Goal: Information Seeking & Learning: Learn about a topic

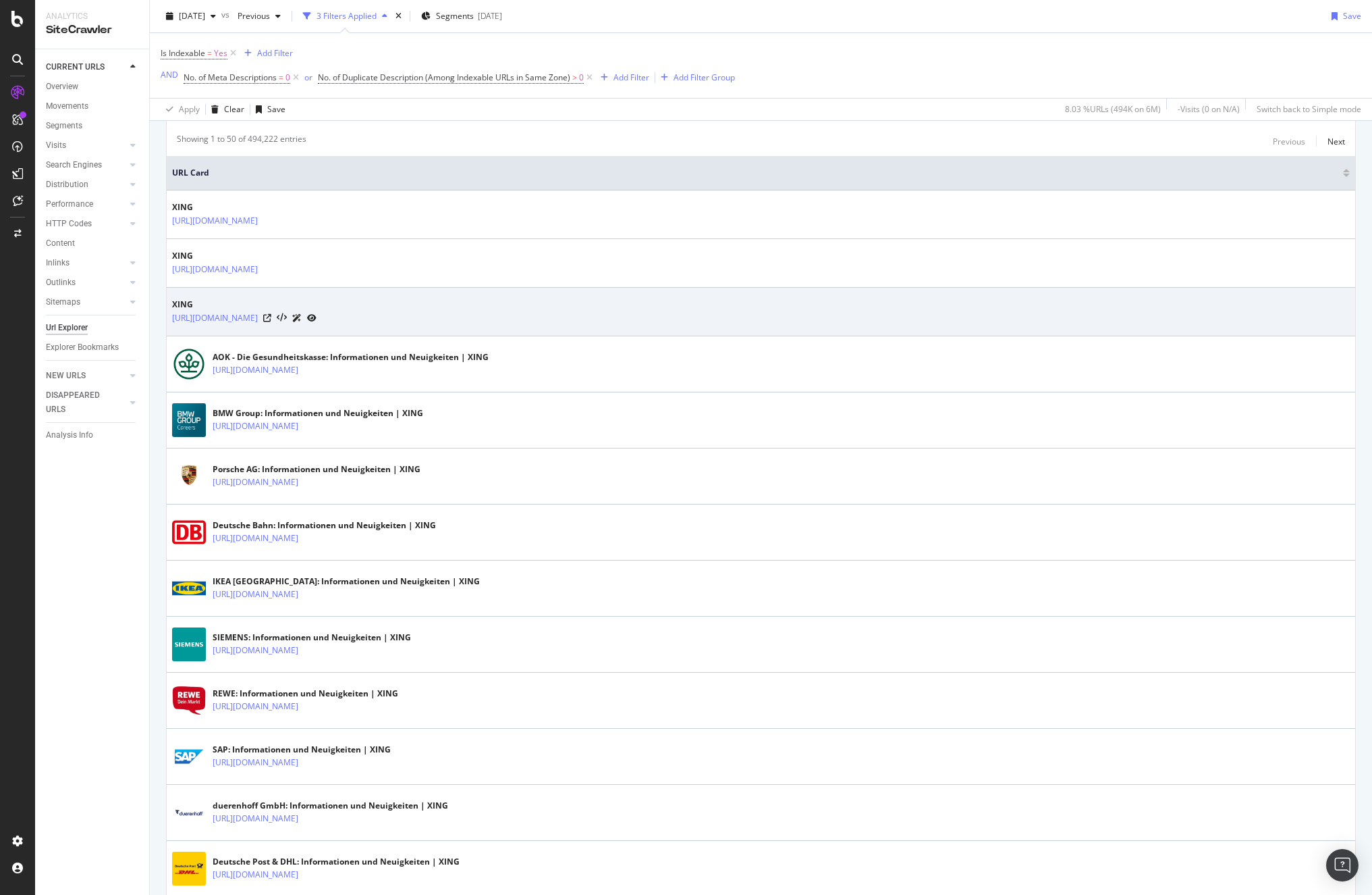
scroll to position [410, 0]
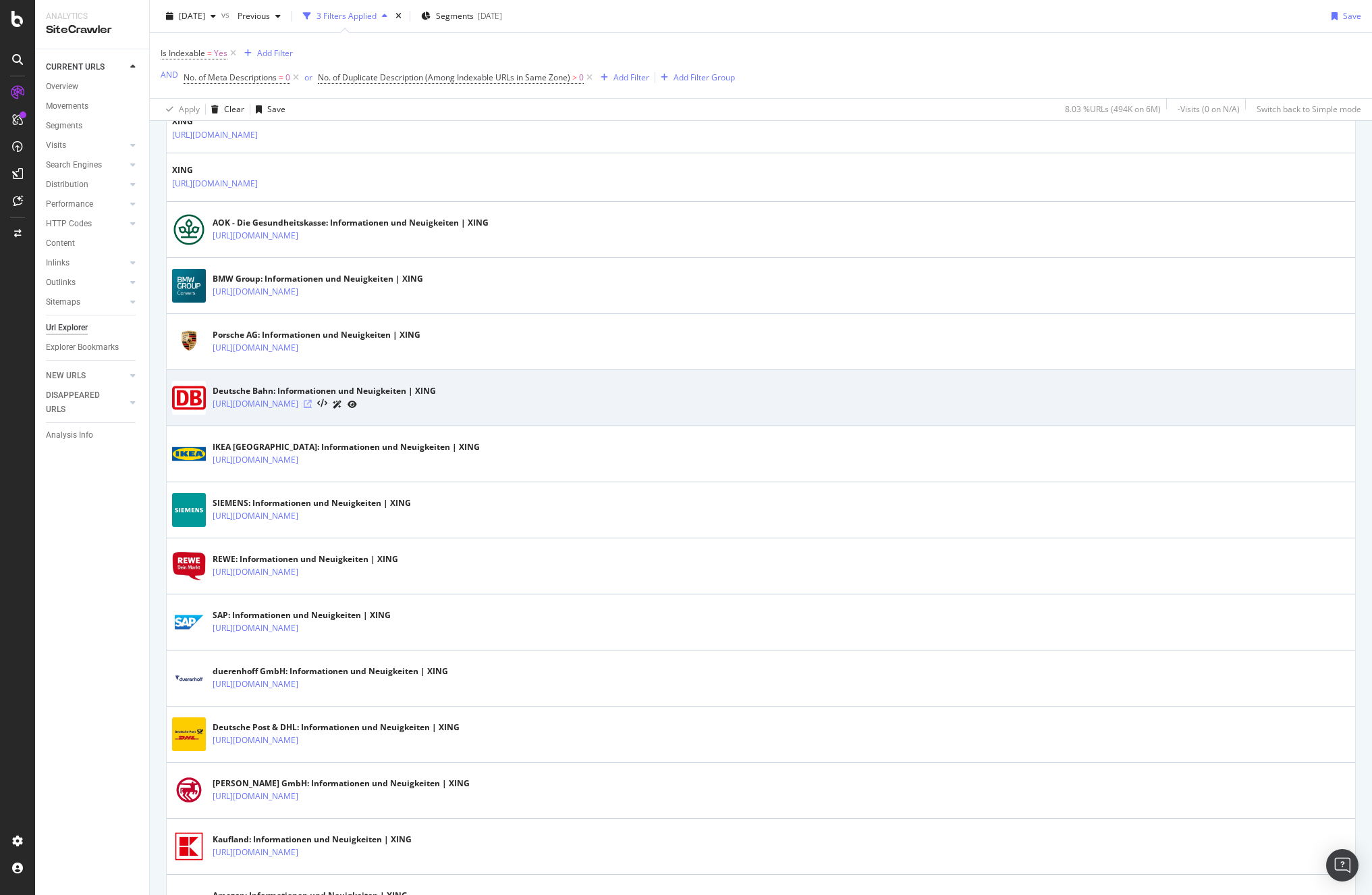
click at [312, 402] on icon at bounding box center [307, 404] width 8 height 8
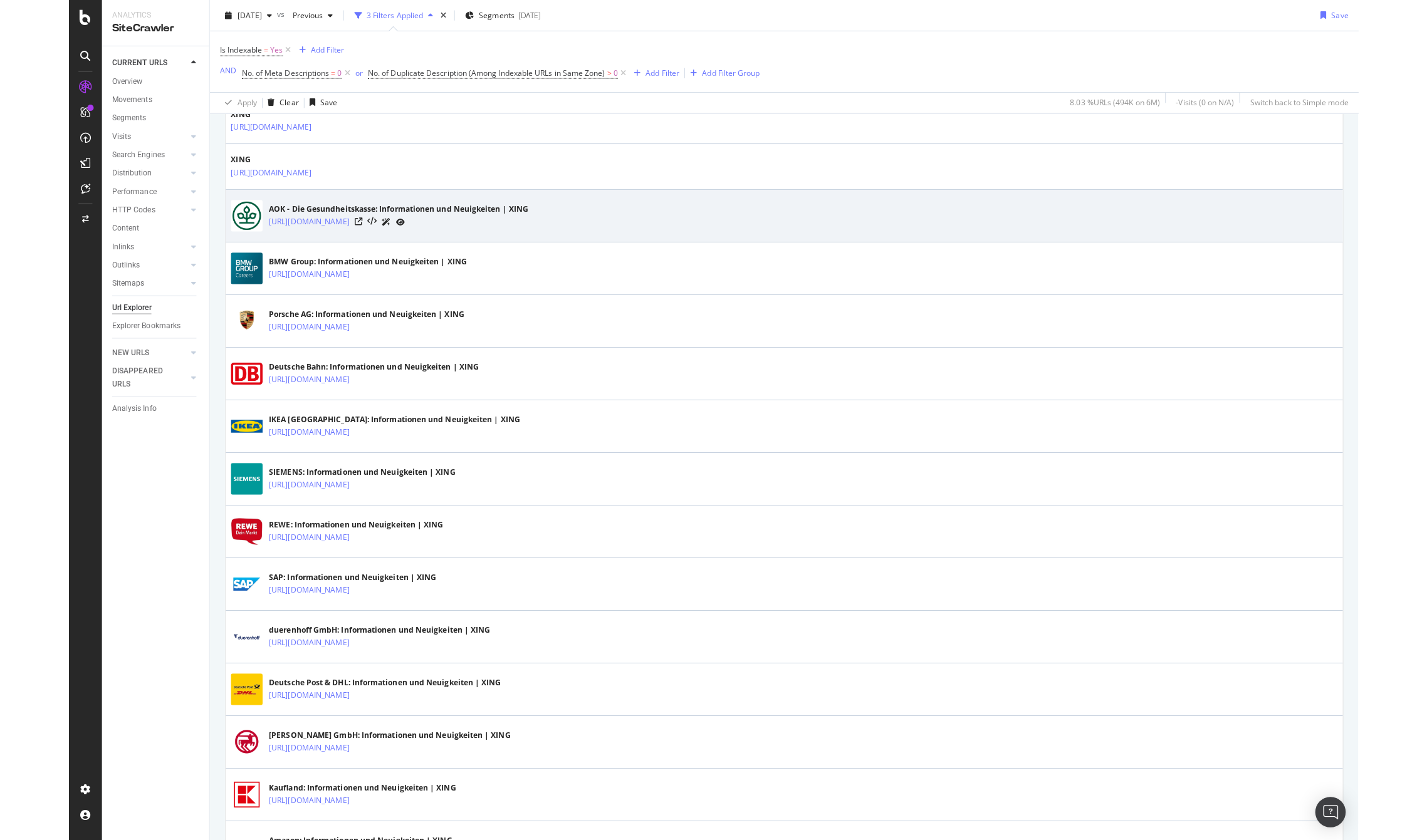
scroll to position [0, 0]
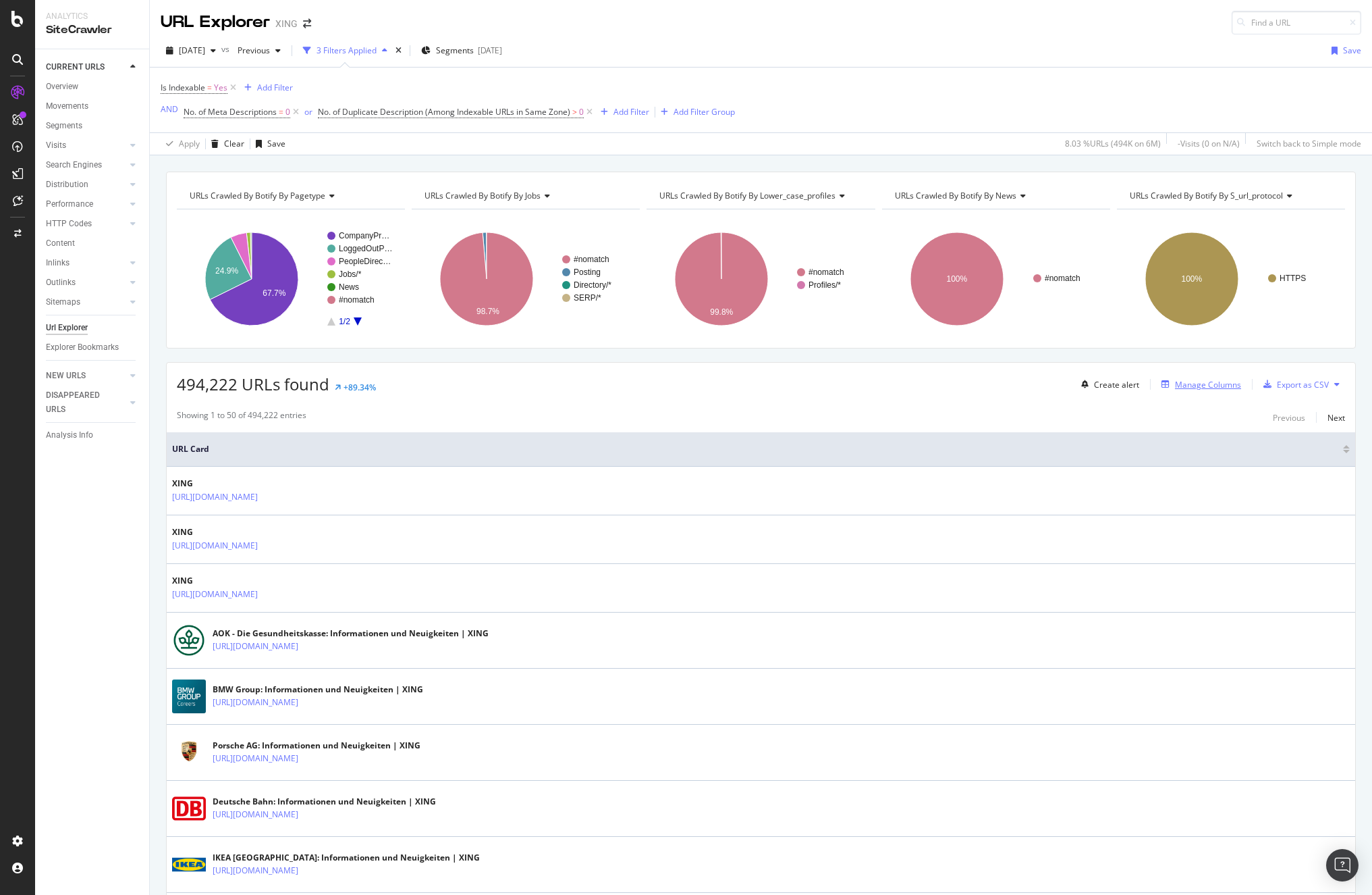
click at [1191, 384] on div "Manage Columns" at bounding box center [1209, 384] width 66 height 11
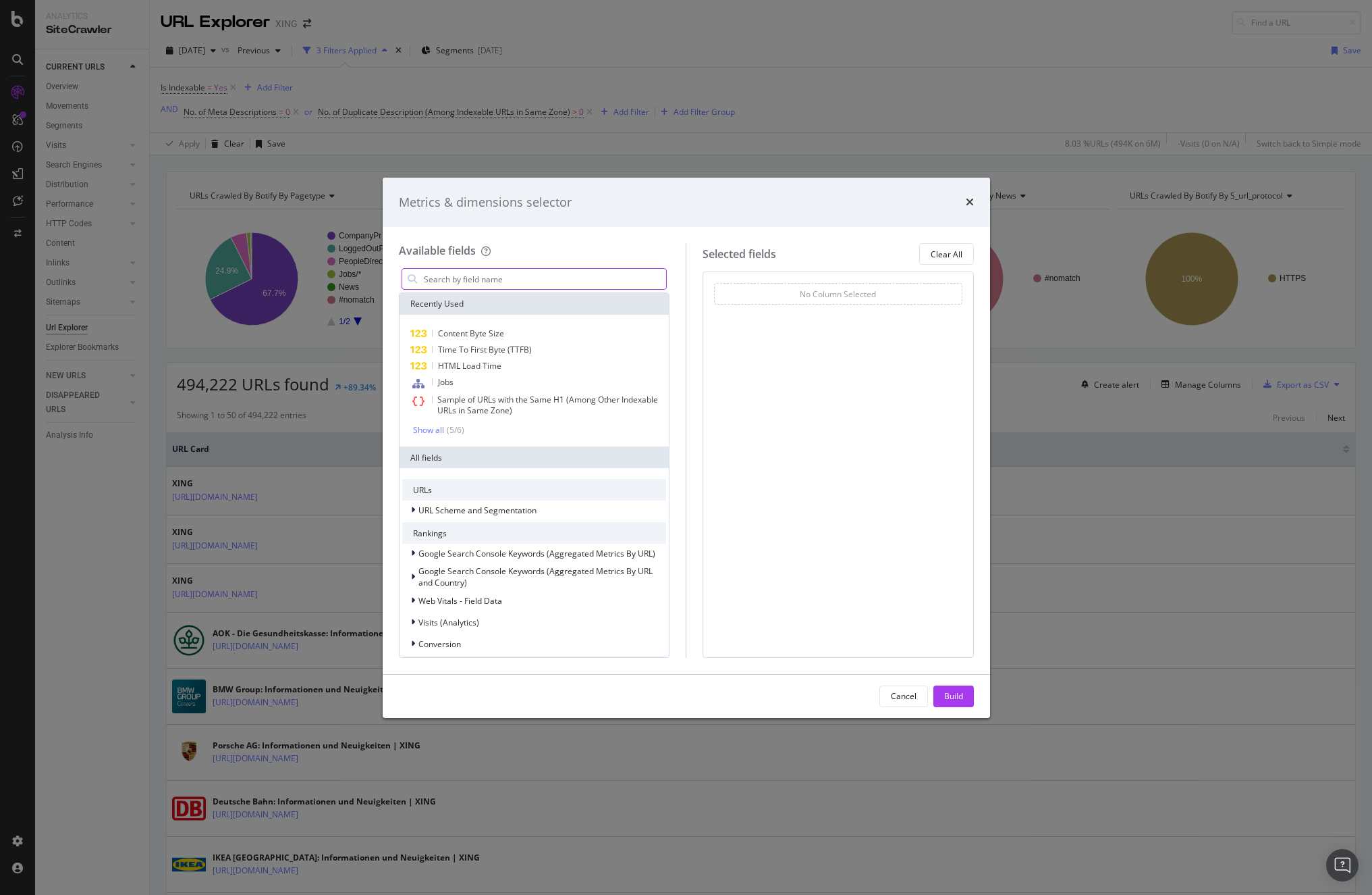
click at [579, 274] on input "modal" at bounding box center [544, 279] width 244 height 20
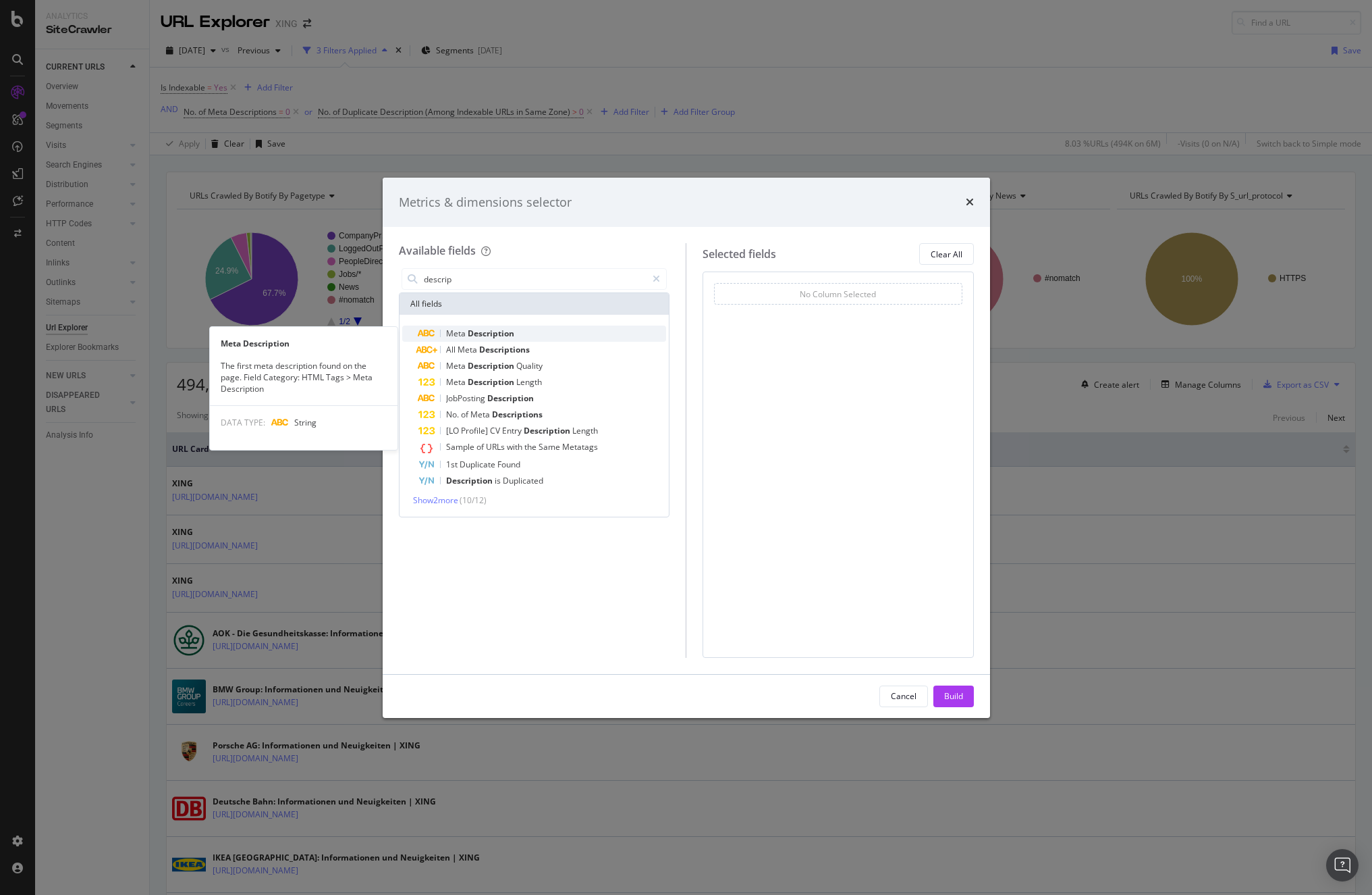
type input "descrip"
click at [510, 326] on div "Meta Description" at bounding box center [542, 333] width 249 height 16
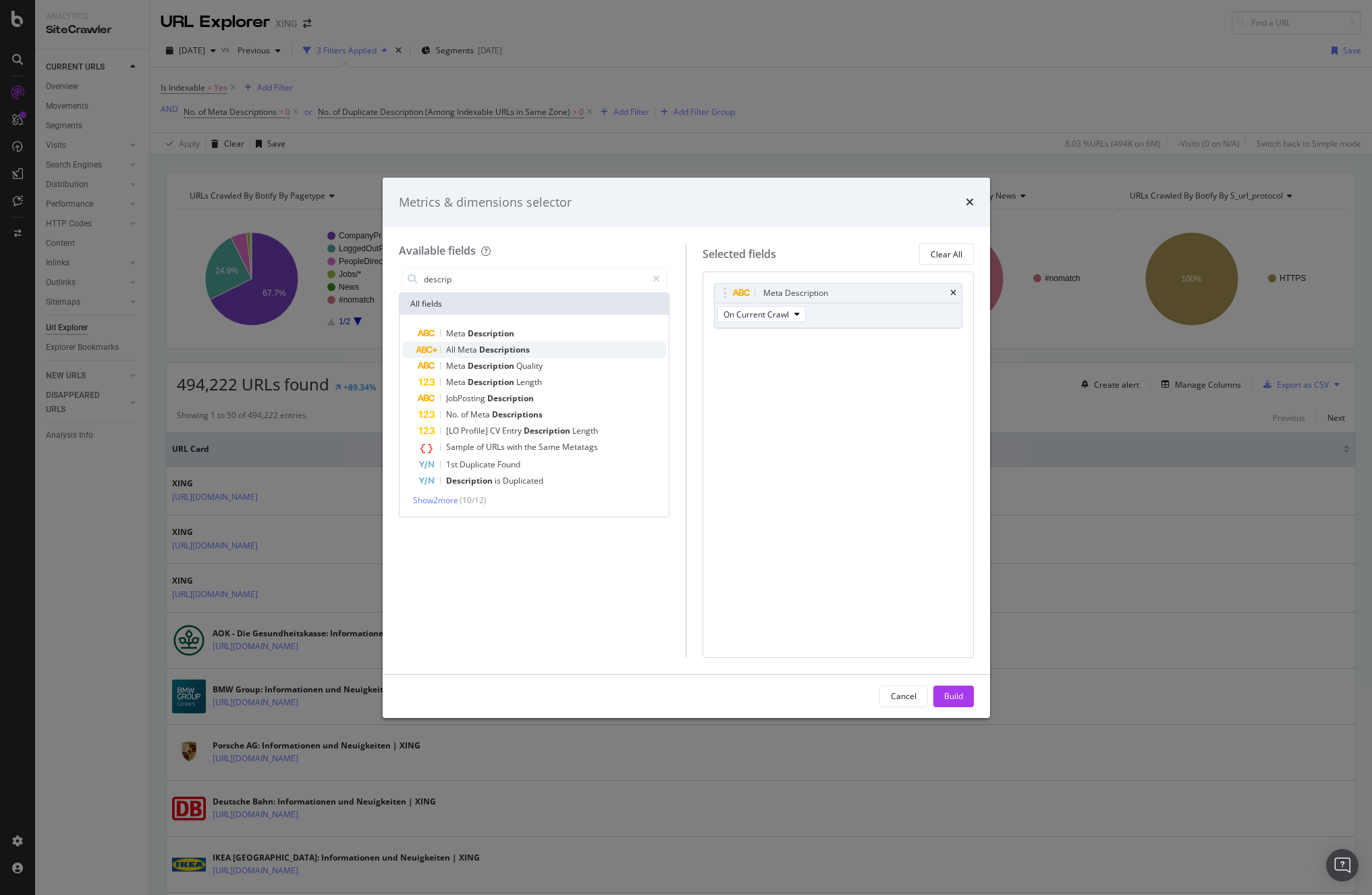
click at [507, 345] on span "Descriptions" at bounding box center [504, 349] width 51 height 11
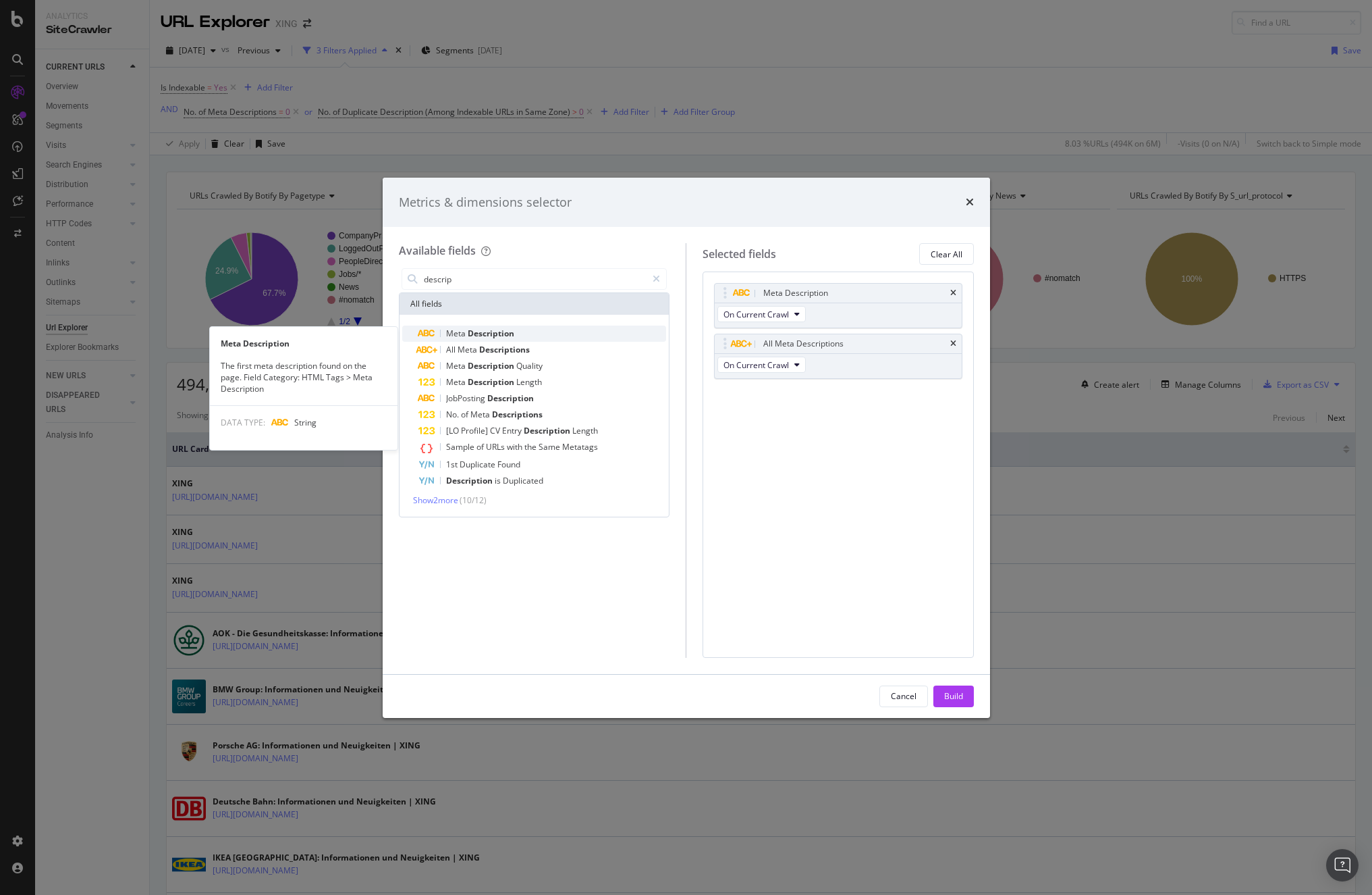
click at [590, 327] on div "Meta Description" at bounding box center [542, 333] width 249 height 16
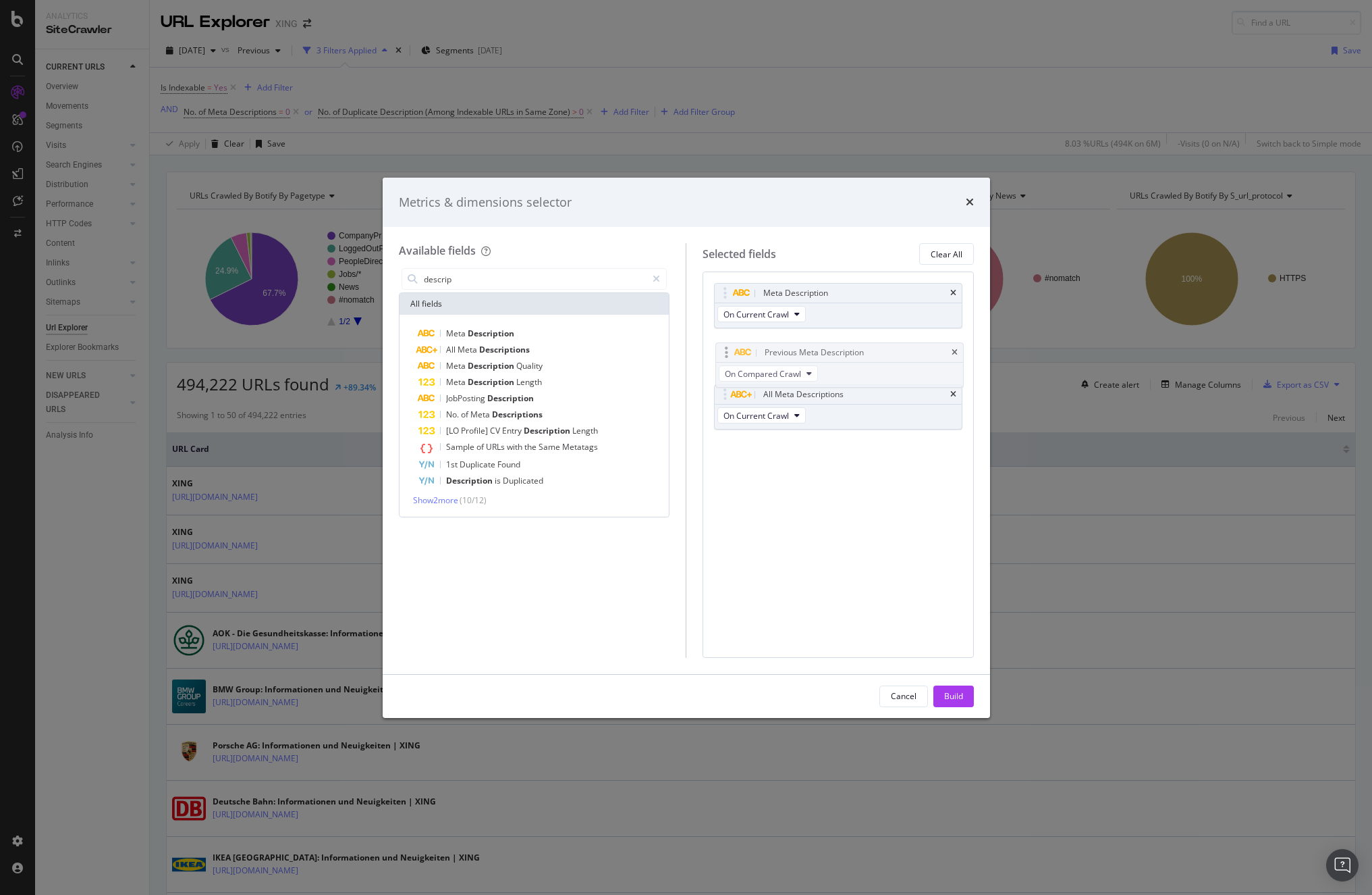
drag, startPoint x: 844, startPoint y: 391, endPoint x: 846, endPoint y: 343, distance: 48.0
click at [846, 343] on body "Analytics SiteCrawler CURRENT URLS Overview Movements Segments Visits Analysis …" at bounding box center [686, 448] width 1372 height 895
click at [947, 695] on div "Build" at bounding box center [953, 695] width 19 height 11
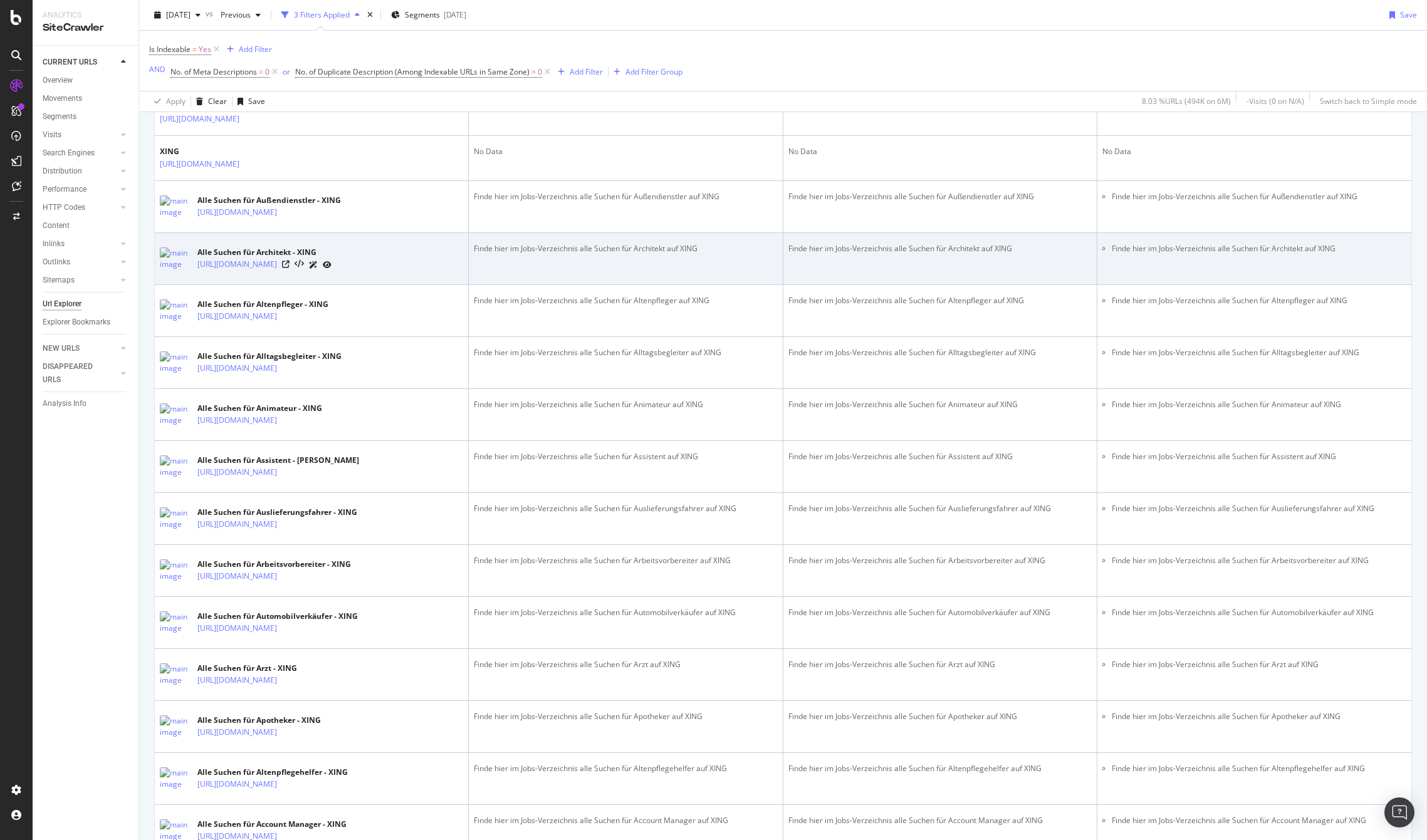
scroll to position [1893, 0]
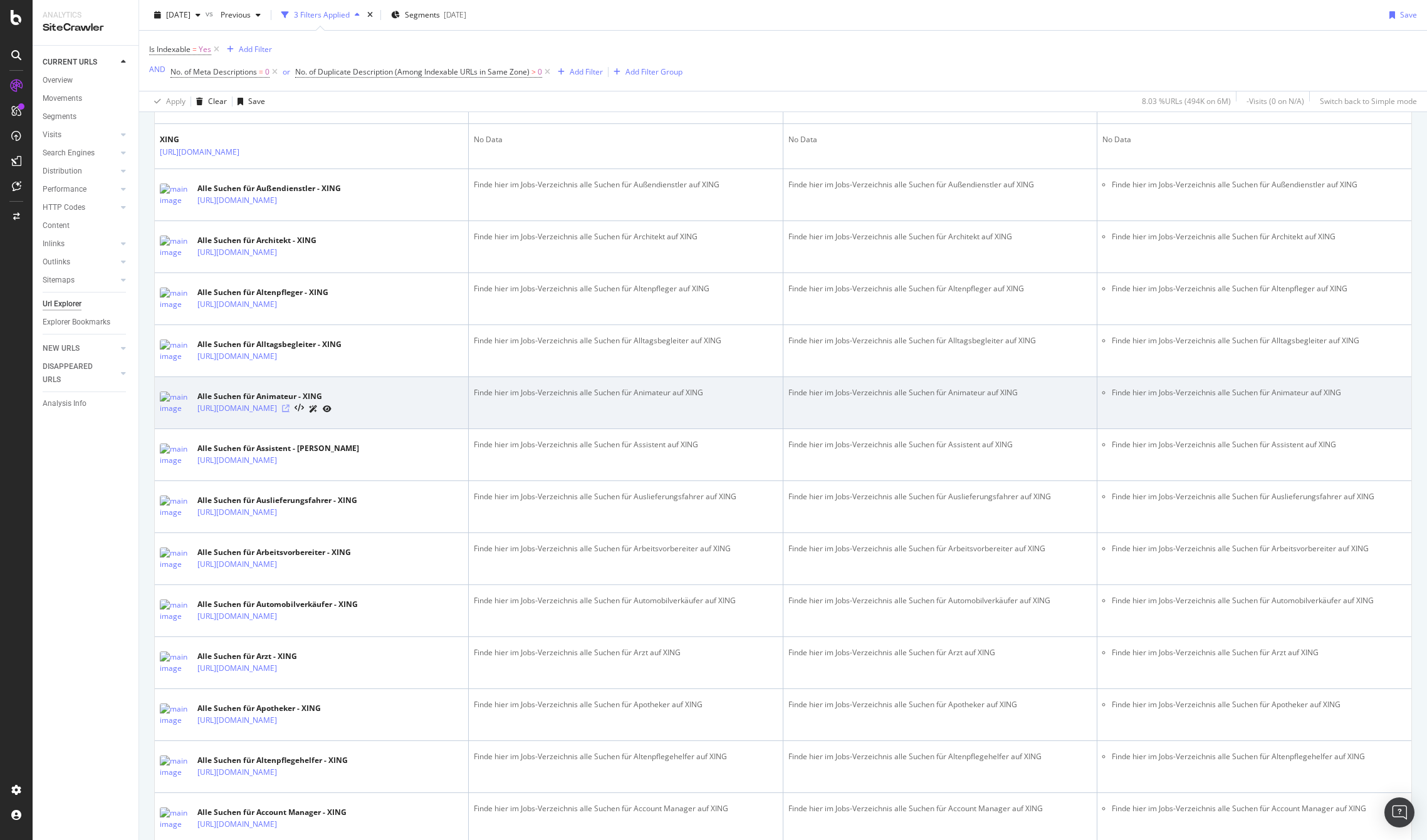
click at [290, 412] on icon at bounding box center [286, 408] width 8 height 8
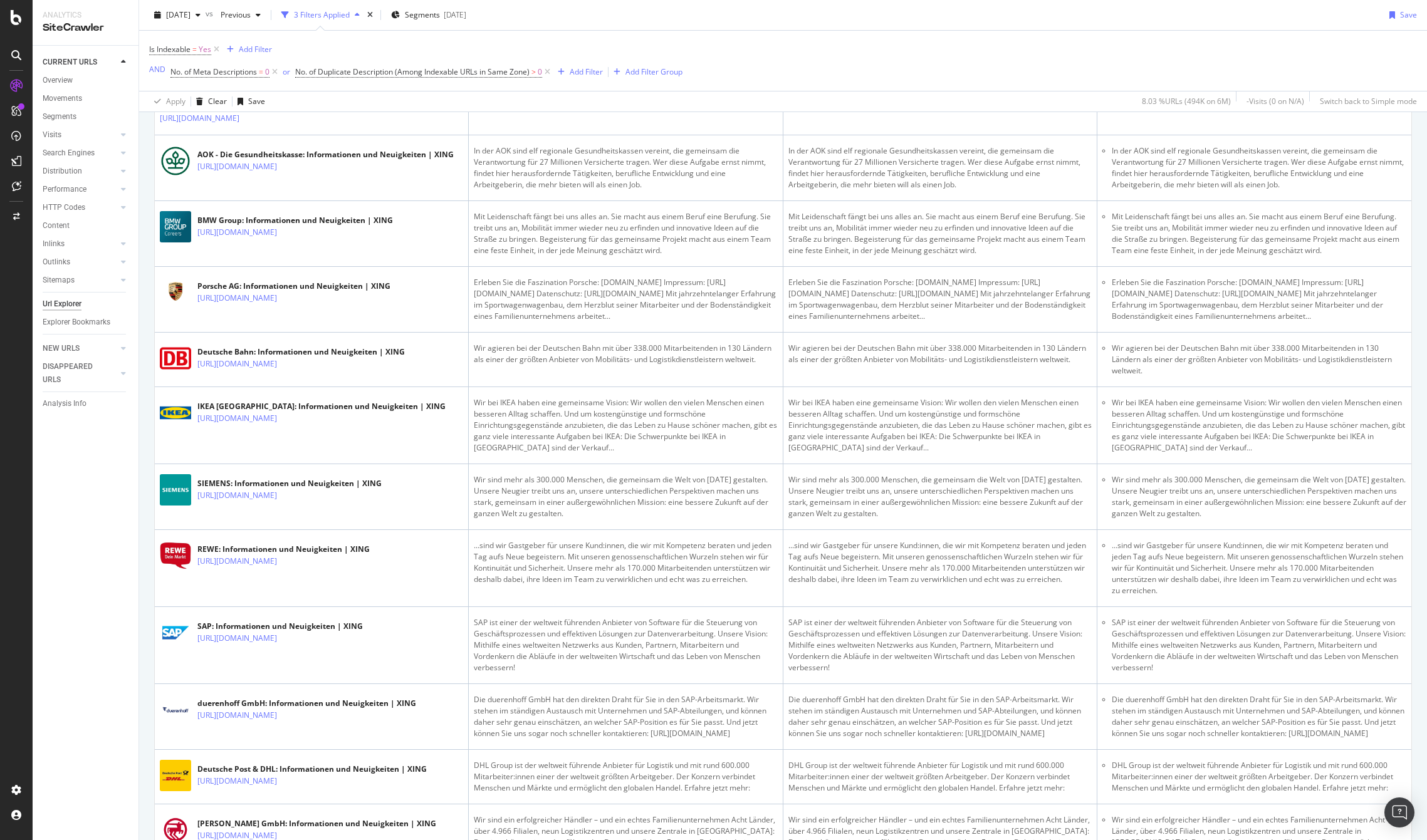
scroll to position [0, 0]
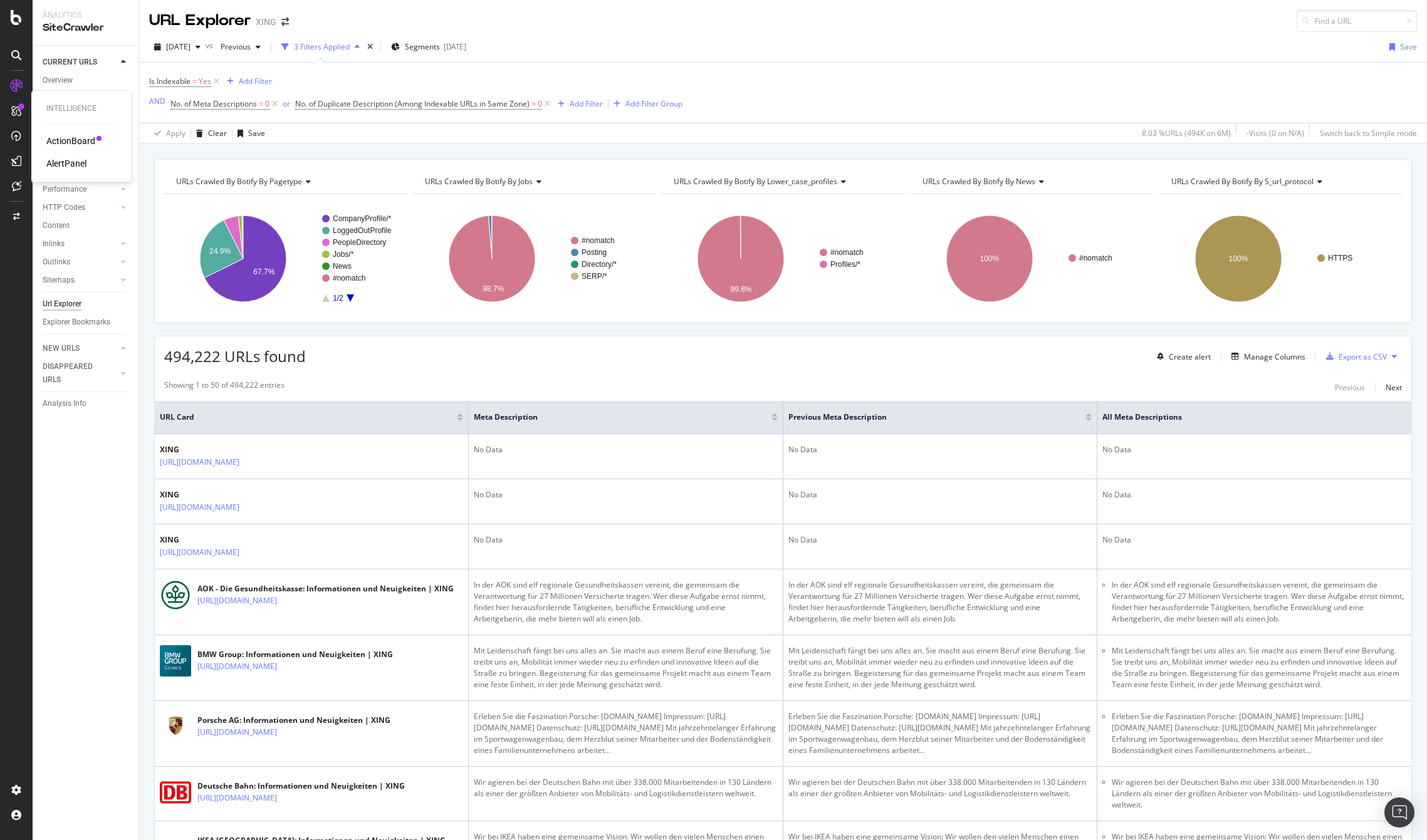
click at [76, 163] on div "AlertPanel" at bounding box center [66, 163] width 40 height 13
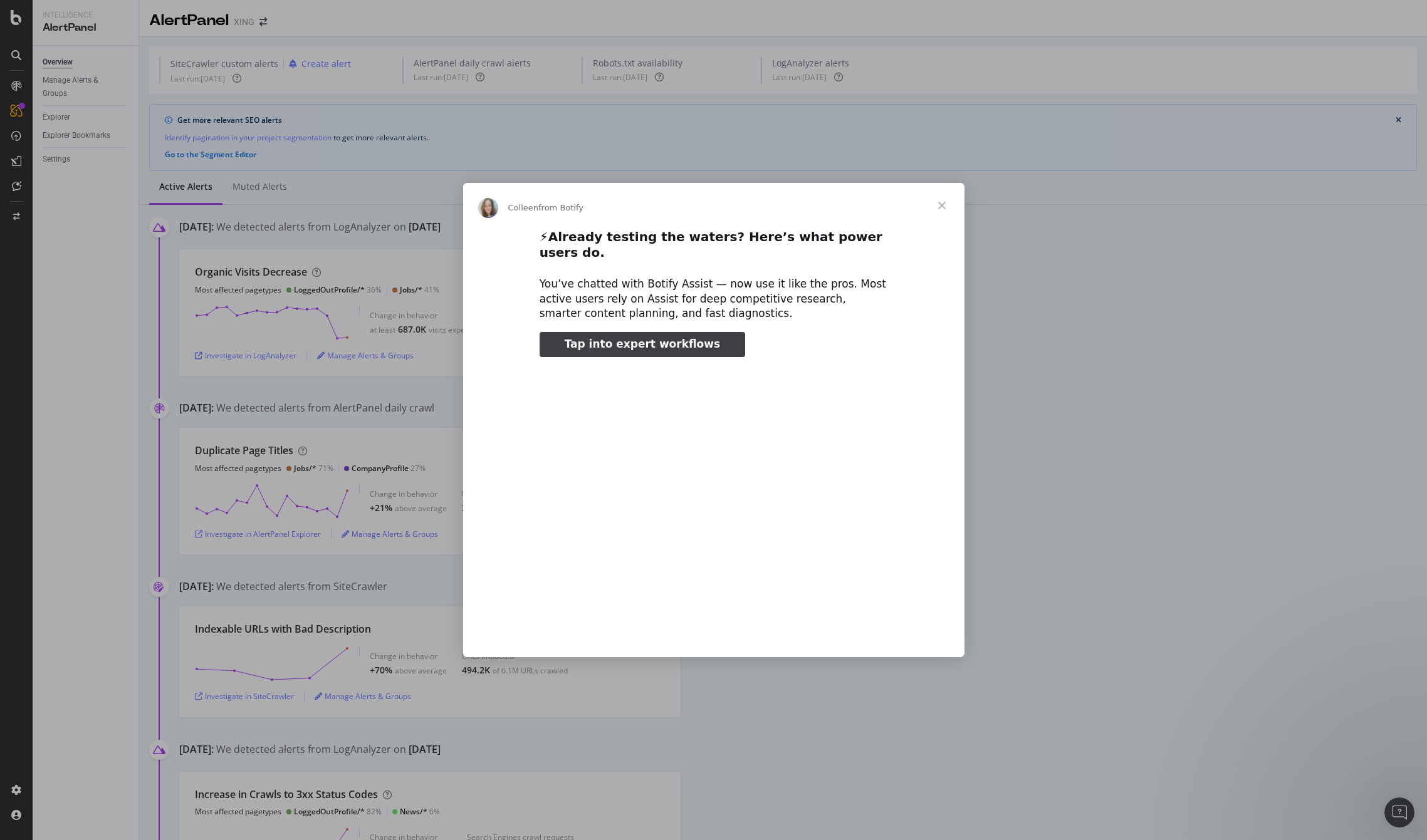
type input "152922"
click at [679, 338] on span "Tap into expert workflows" at bounding box center [643, 344] width 156 height 13
click at [947, 213] on span "Close" at bounding box center [942, 205] width 45 height 45
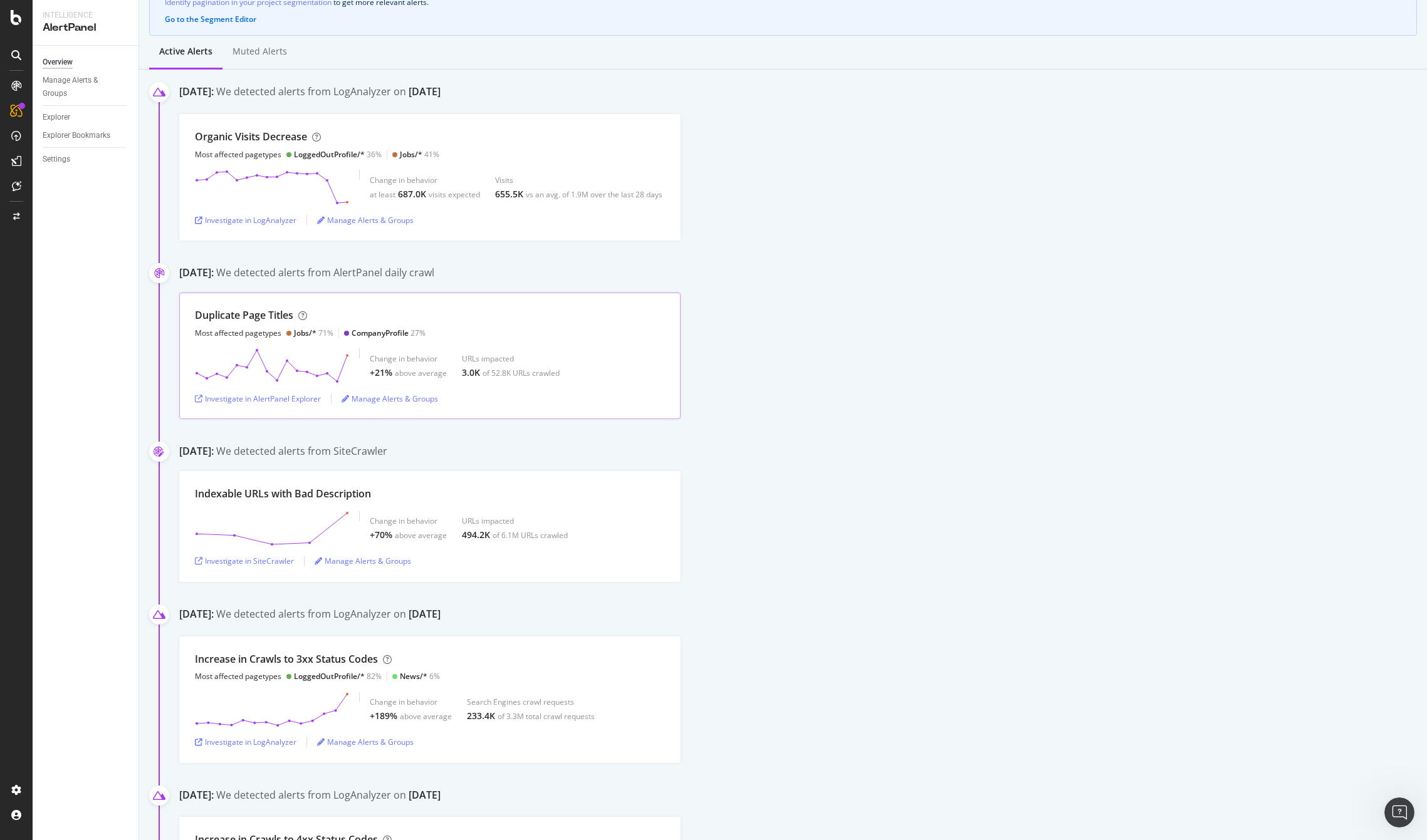
scroll to position [140, 0]
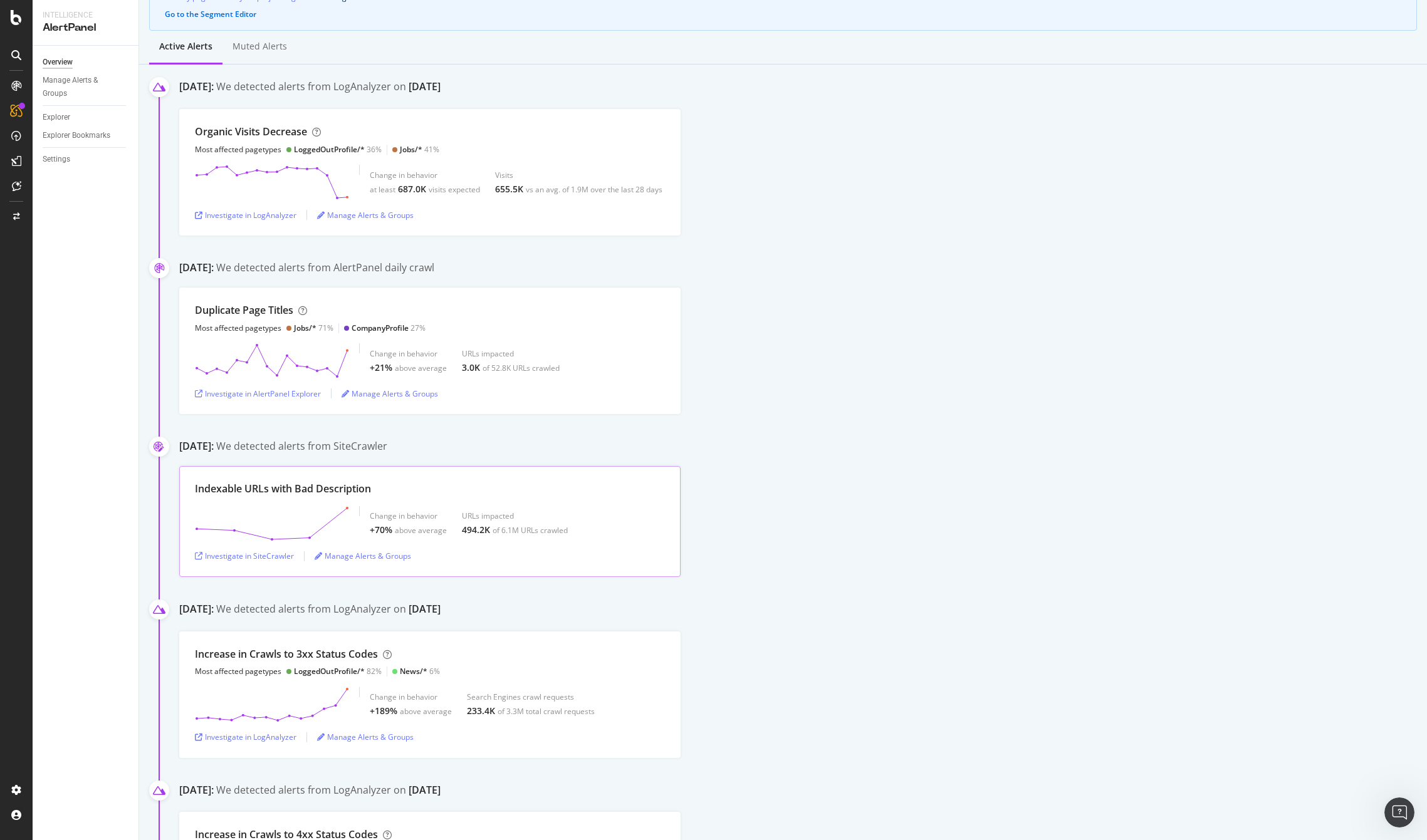
click at [454, 482] on div "Indexable URLs with Bad Description" at bounding box center [430, 489] width 470 height 15
click at [227, 553] on div "Investigate in SiteCrawler" at bounding box center [244, 555] width 99 height 11
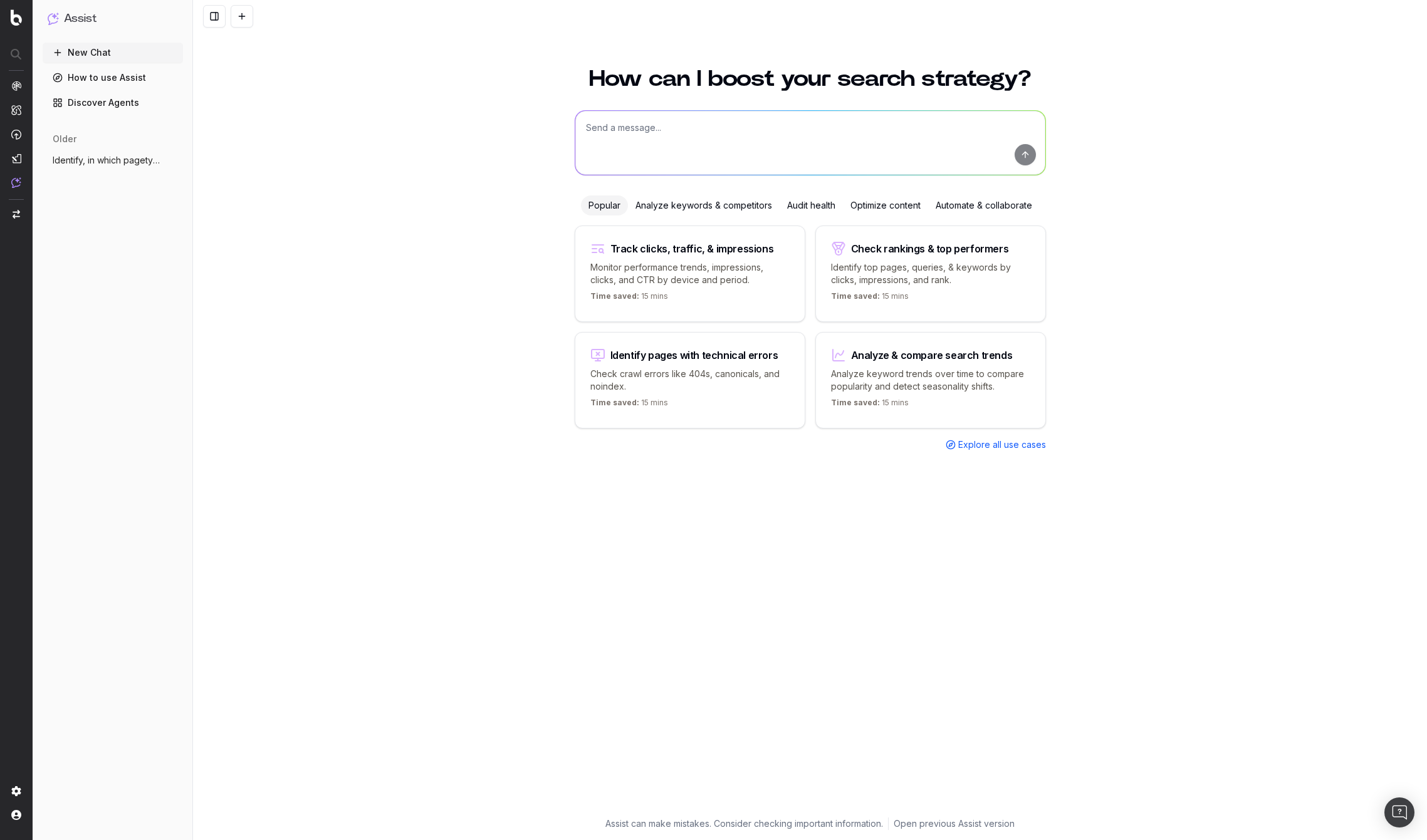
click at [638, 246] on div "Track clicks, traffic, & impressions" at bounding box center [692, 249] width 163 height 10
type textarea "Change in clicks/CTR/impressions over last 28 days vs last (branded vs non-bran…"
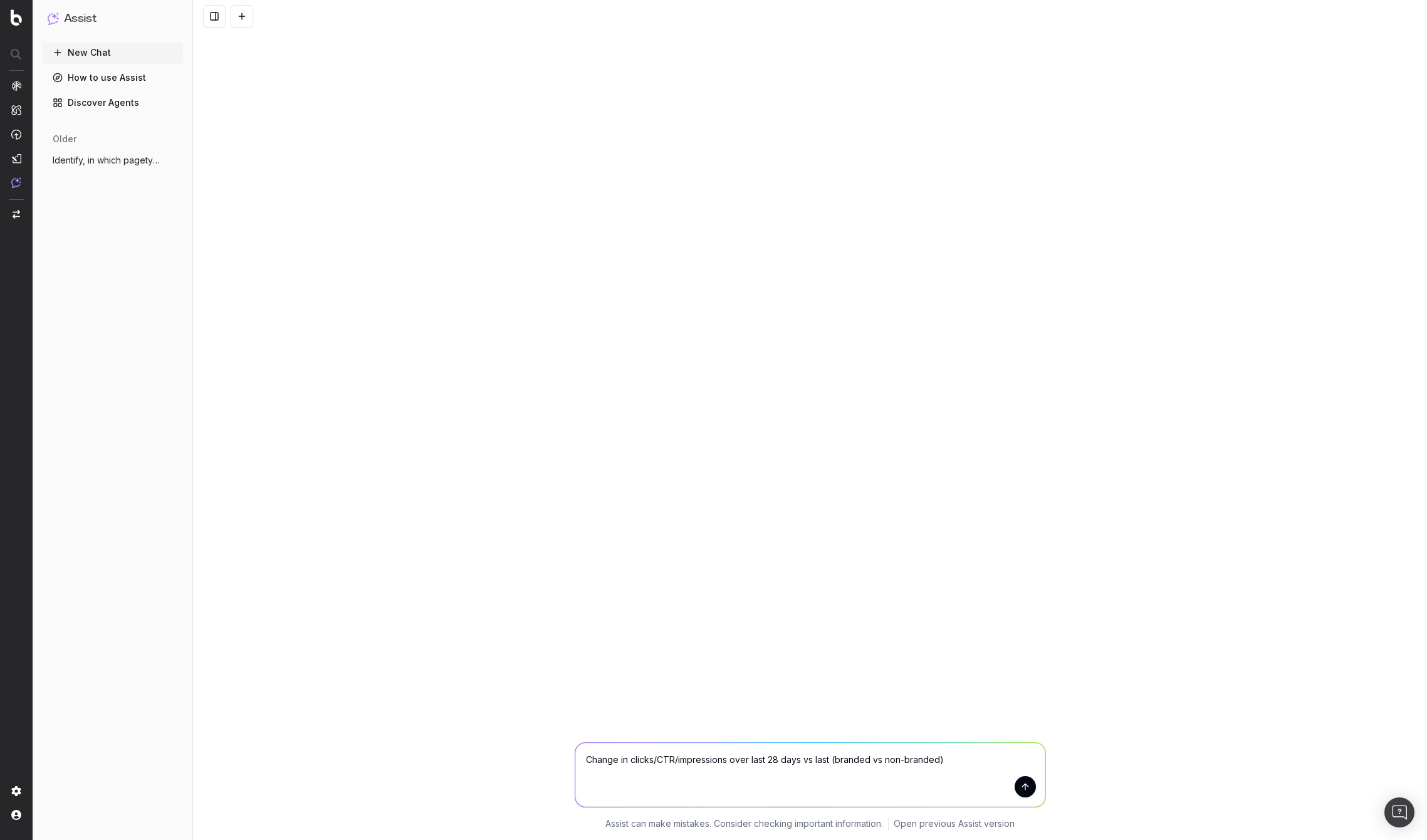
click at [1022, 784] on button "submit" at bounding box center [1026, 787] width 21 height 21
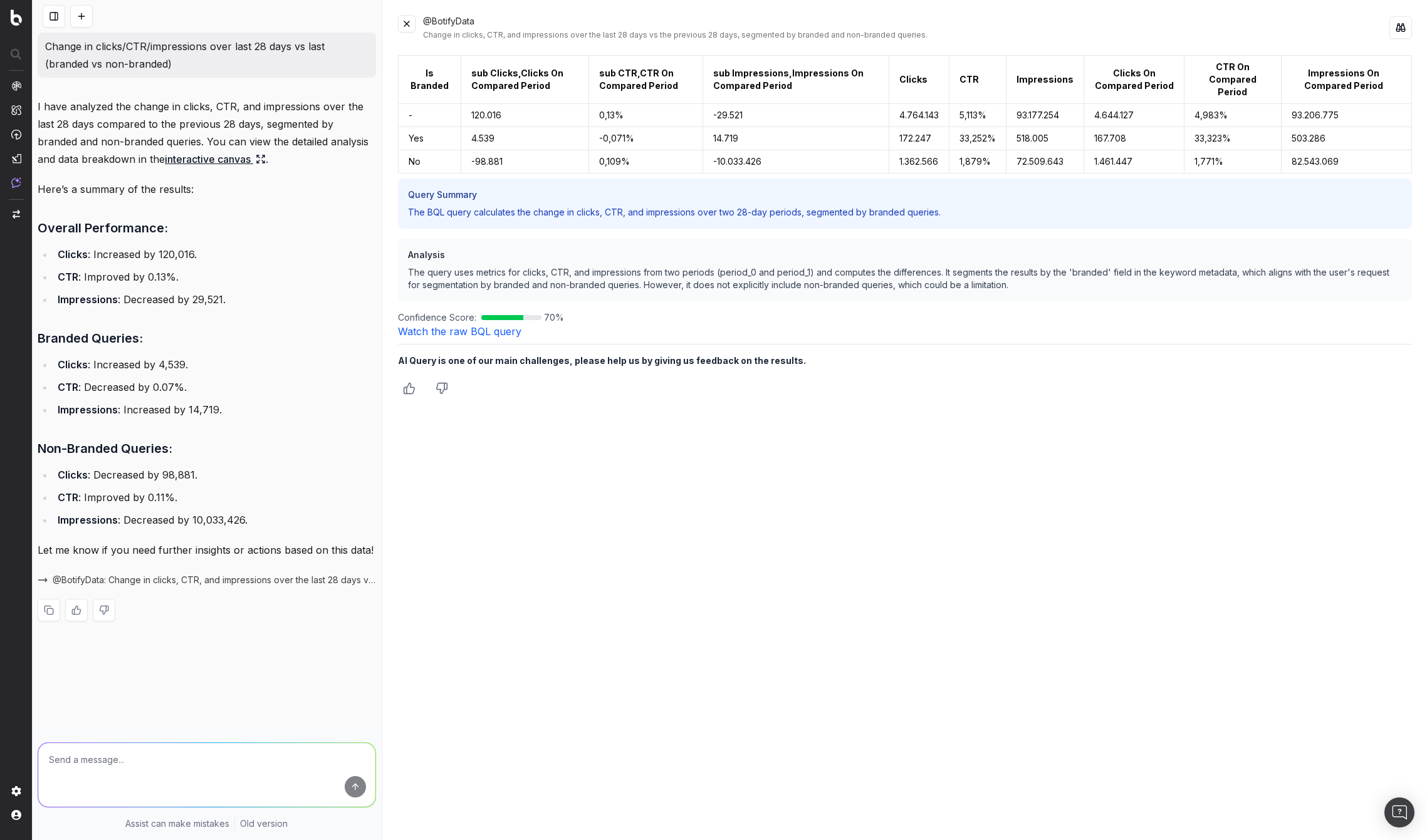
click at [187, 158] on link "interactive canvas" at bounding box center [215, 158] width 101 height 18
click at [256, 159] on icon at bounding box center [261, 159] width 10 height 10
click at [110, 760] on textarea at bounding box center [207, 775] width 337 height 64
click at [115, 766] on textarea at bounding box center [207, 775] width 337 height 64
type textarea "Check"
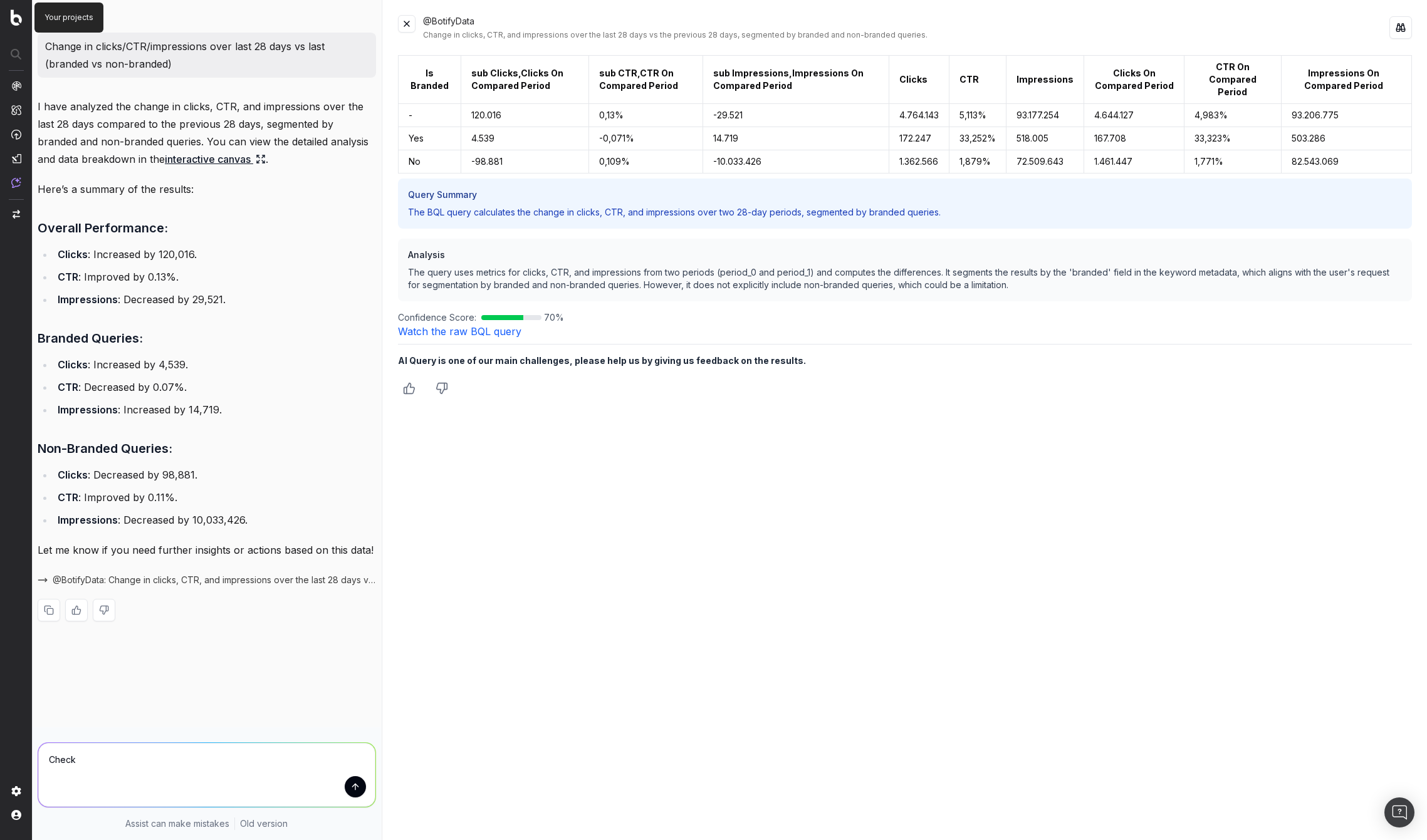
click at [17, 9] on img at bounding box center [16, 17] width 11 height 16
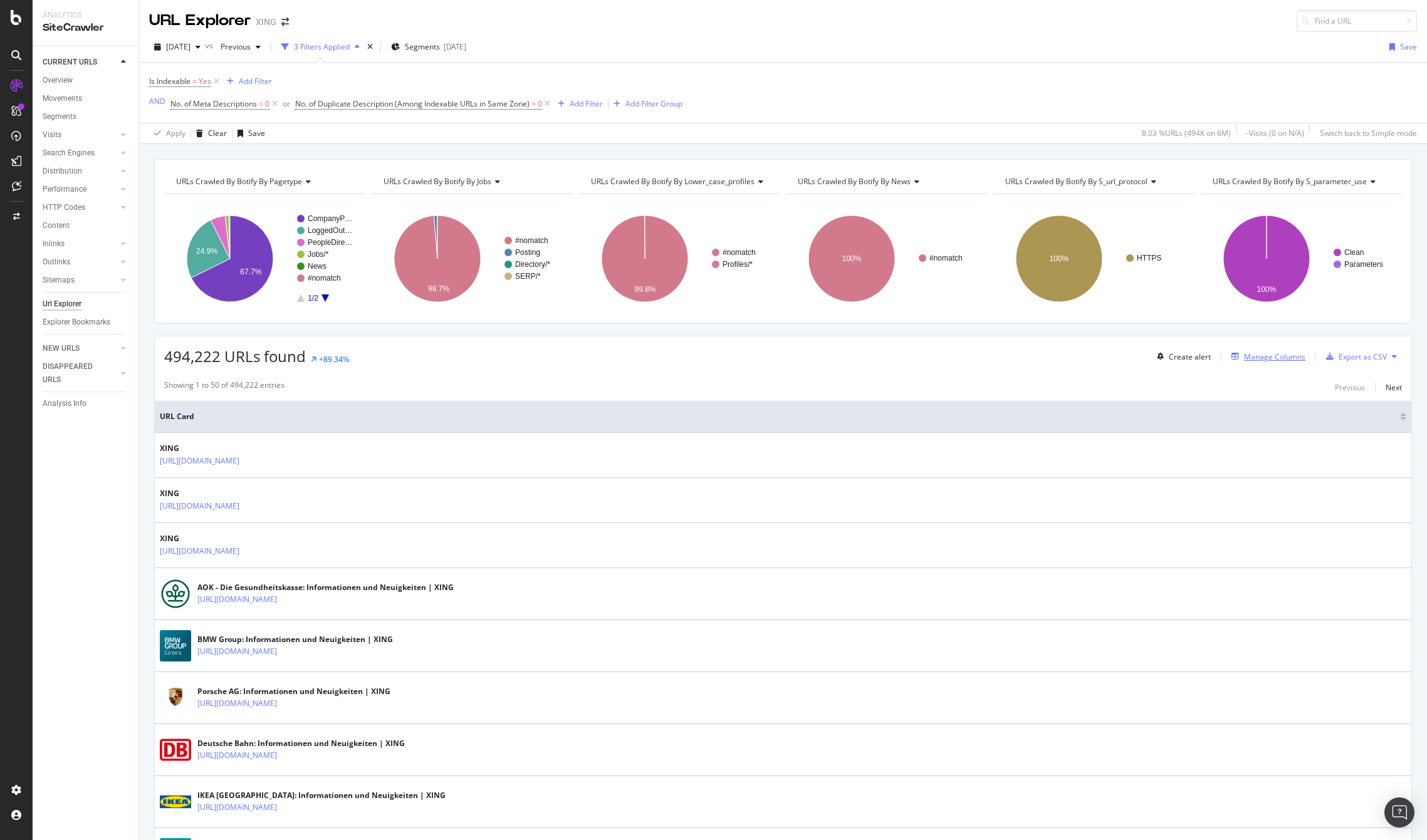
click at [1245, 360] on div "Manage Columns" at bounding box center [1275, 356] width 62 height 11
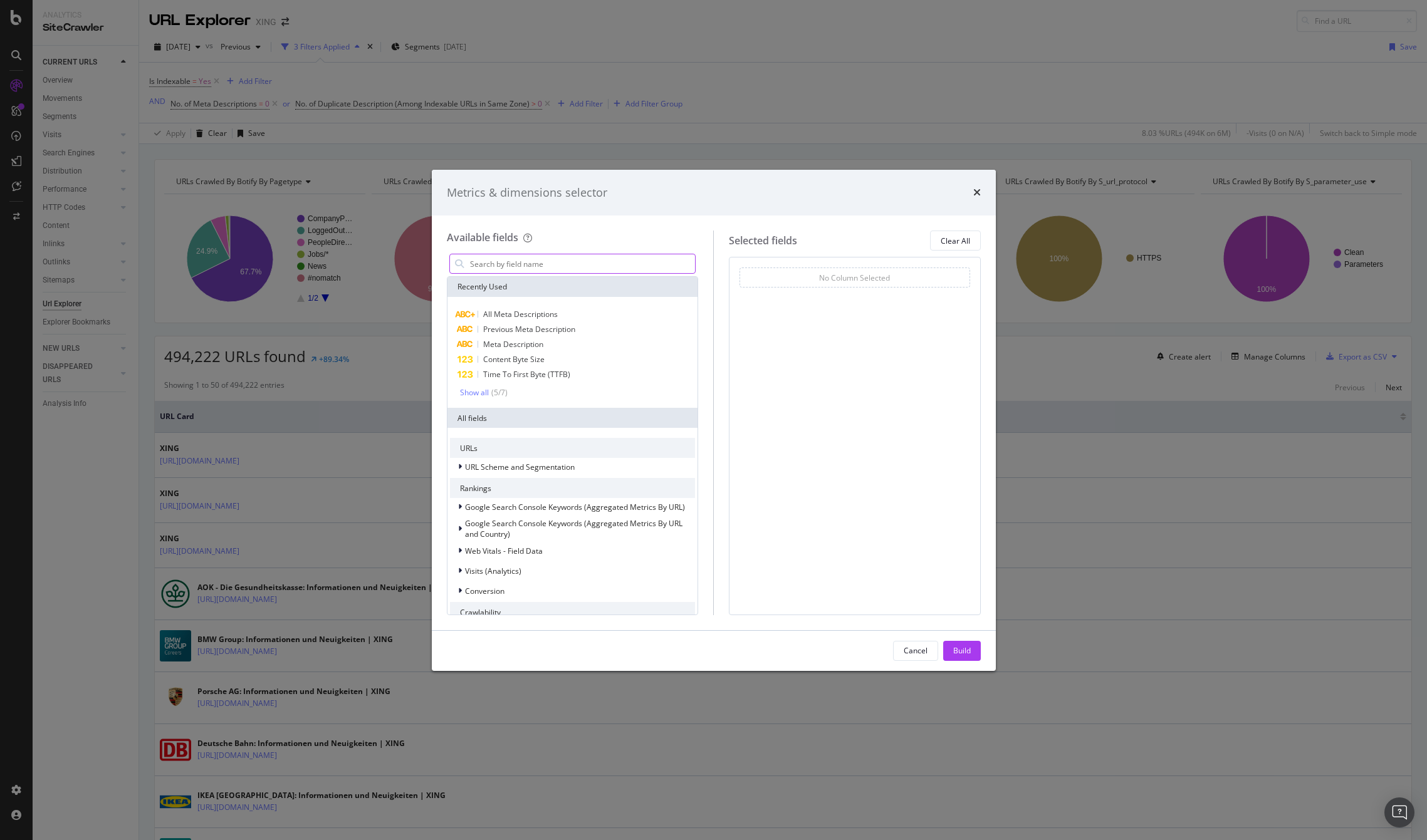
click at [588, 262] on input "modal" at bounding box center [582, 264] width 227 height 19
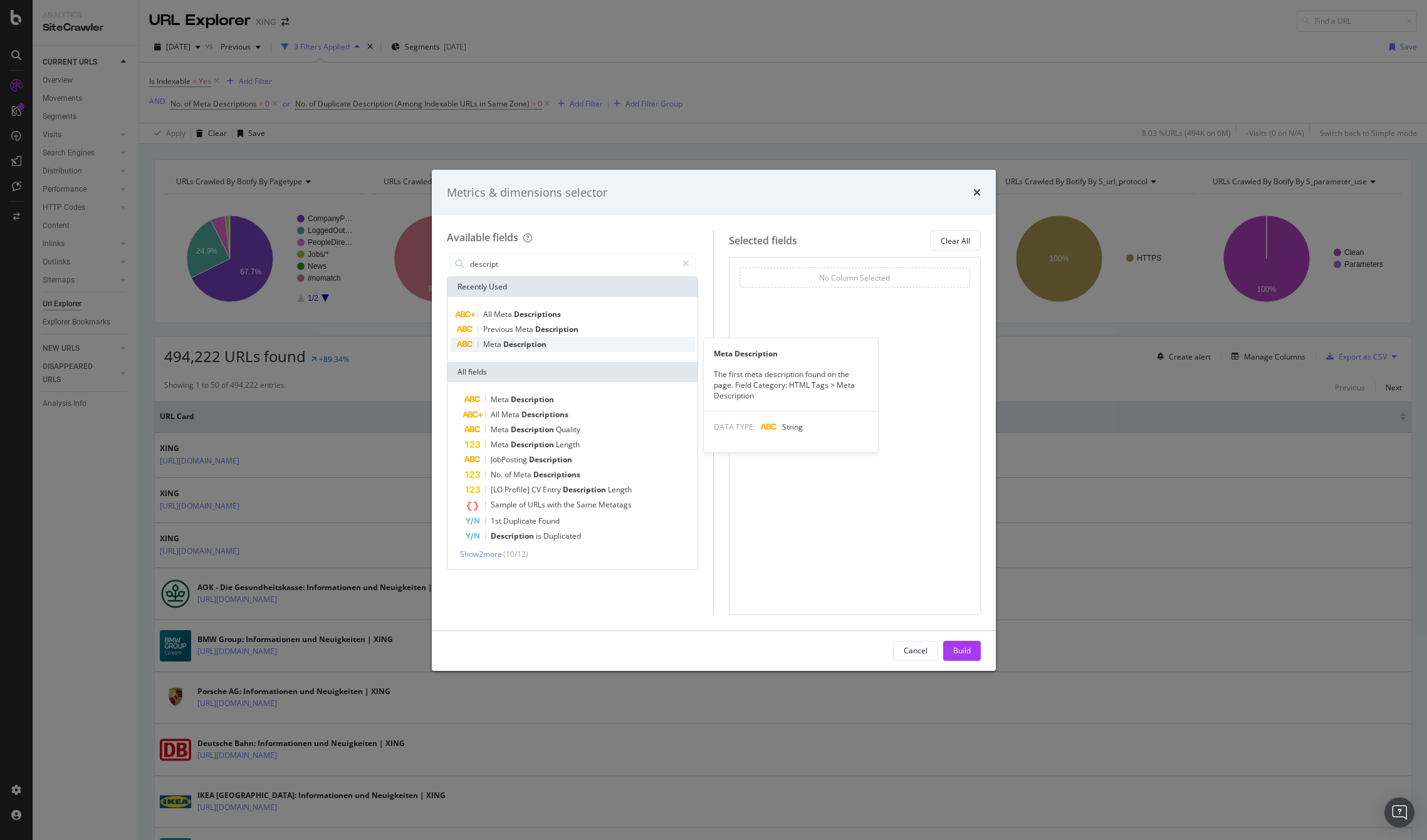
type input "descript"
click at [533, 341] on span "Description" at bounding box center [525, 344] width 43 height 11
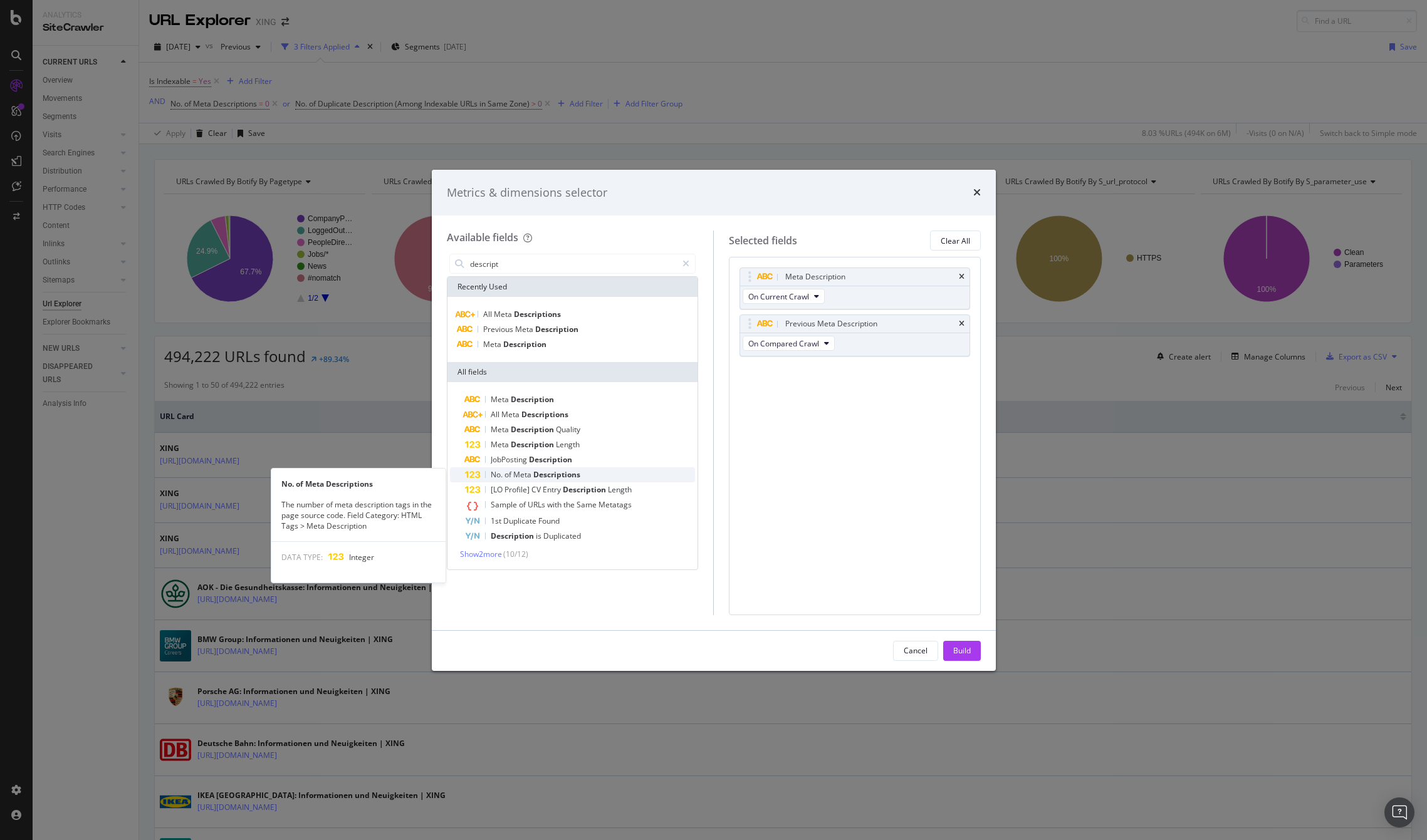
click at [535, 475] on span "Descriptions" at bounding box center [556, 474] width 47 height 11
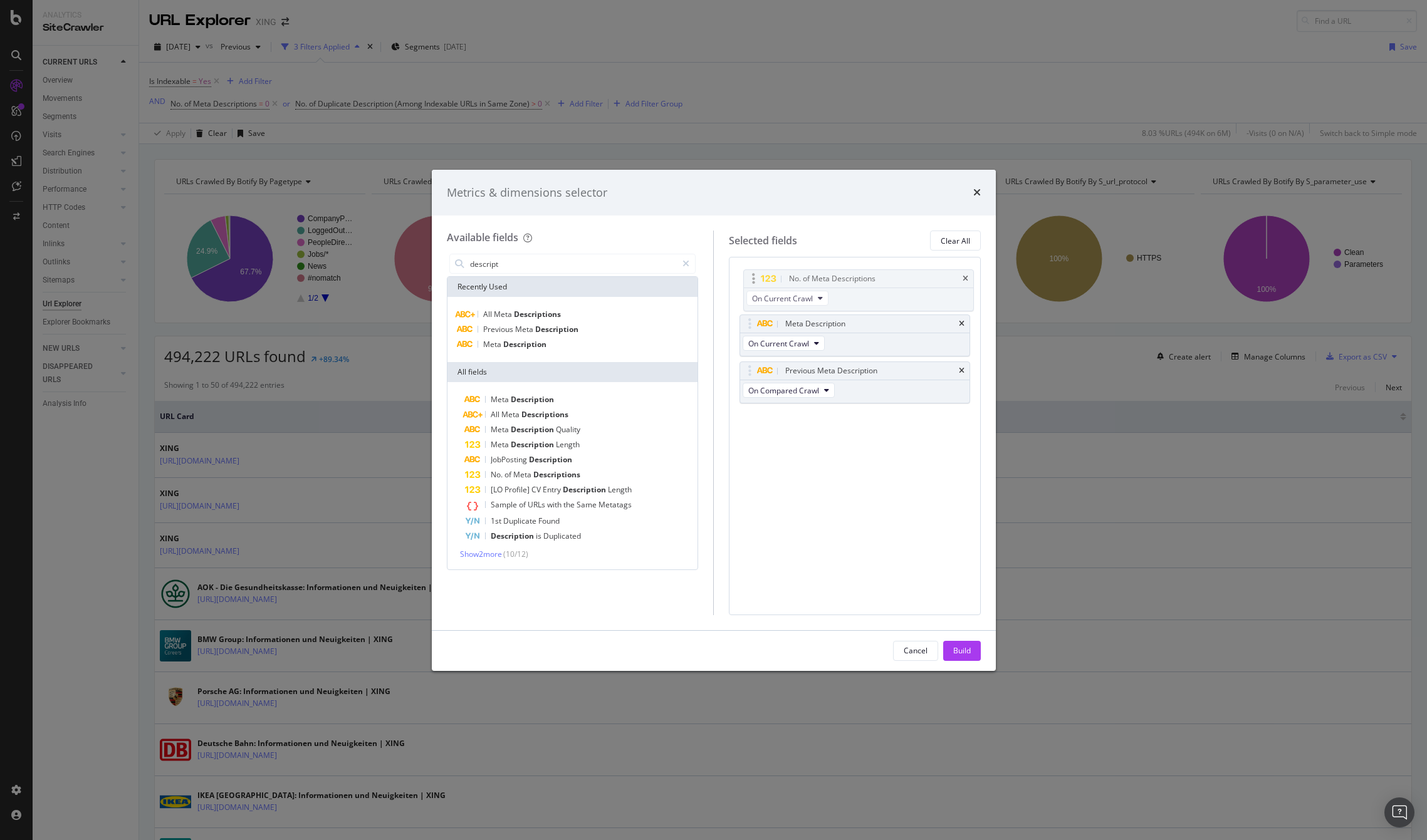
drag, startPoint x: 853, startPoint y: 370, endPoint x: 857, endPoint y: 276, distance: 94.1
click at [857, 276] on body "Analytics SiteCrawler CURRENT URLS Overview Movements Segments Visits Analysis …" at bounding box center [714, 420] width 1427 height 840
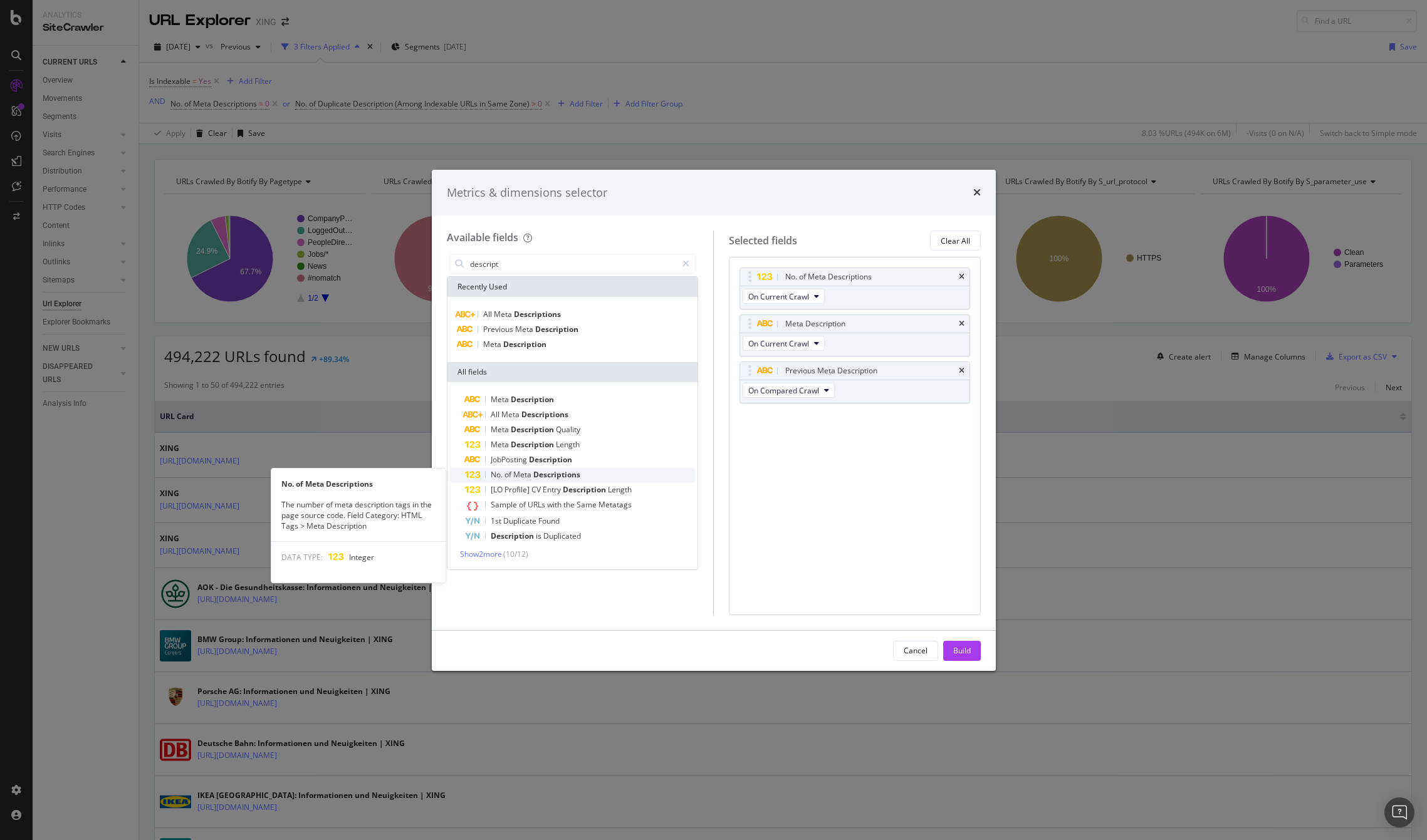
click at [532, 473] on span "Meta" at bounding box center [523, 474] width 20 height 11
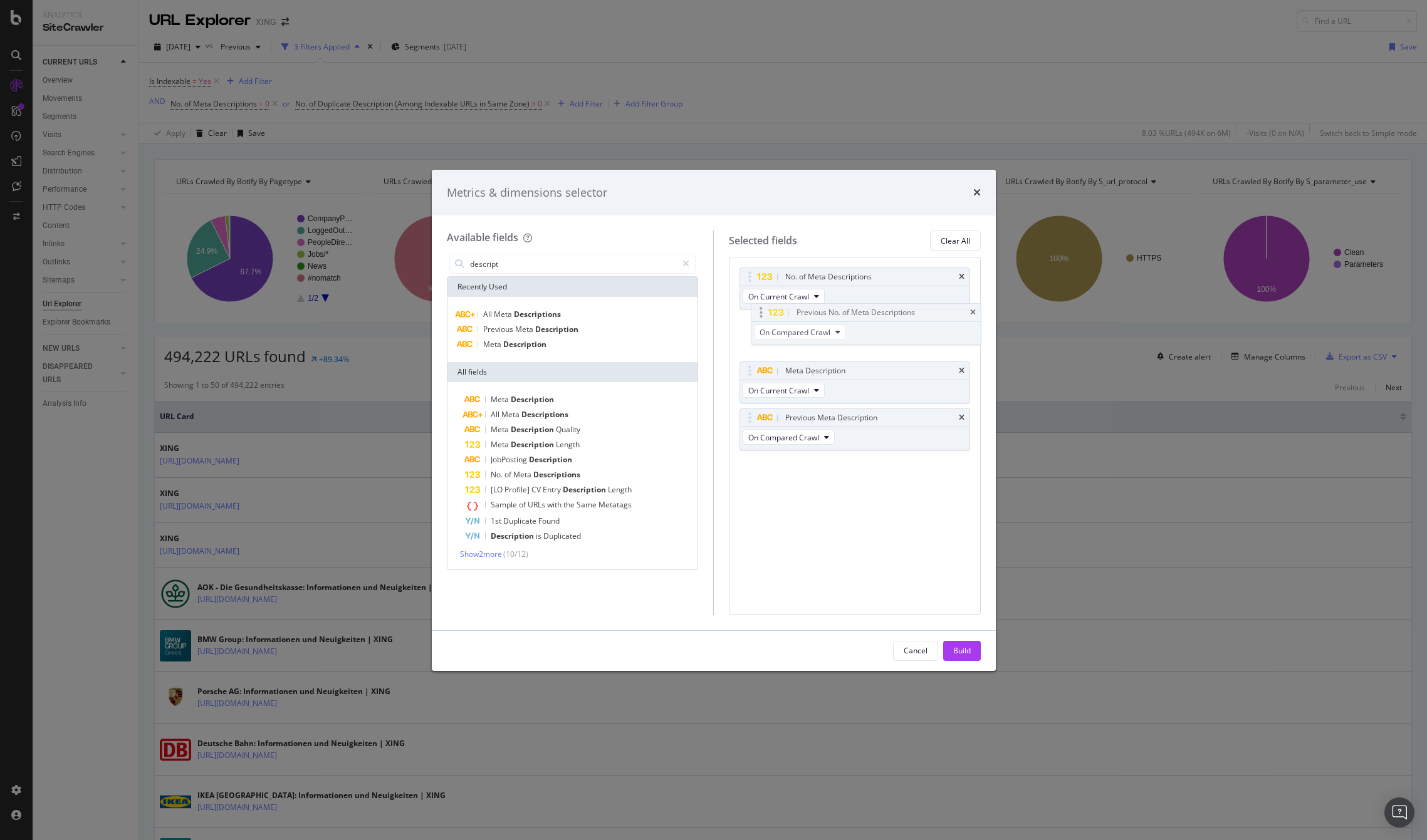
drag, startPoint x: 771, startPoint y: 418, endPoint x: 782, endPoint y: 312, distance: 106.6
click at [782, 312] on body "Analytics SiteCrawler CURRENT URLS Overview Movements Segments Visits Analysis …" at bounding box center [714, 420] width 1427 height 840
click at [965, 645] on div "Build" at bounding box center [962, 650] width 18 height 11
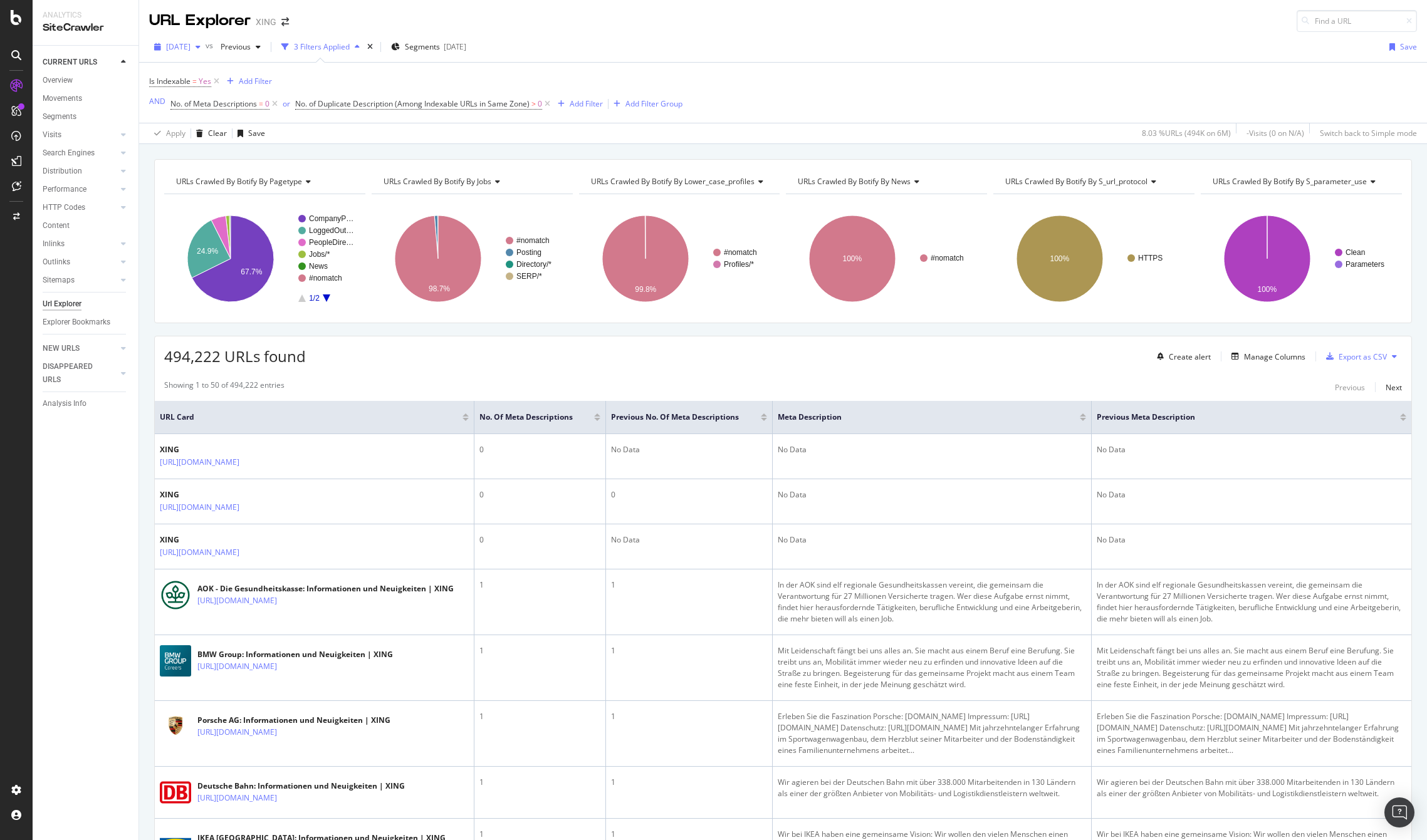
click at [191, 46] on span "2025 Sep. 19th" at bounding box center [178, 46] width 25 height 11
click at [615, 32] on div "2025 Sep. 19th vs Previous 3 Filters Applied Segments 2025-07-31 Save Is Indexa…" at bounding box center [783, 88] width 1288 height 112
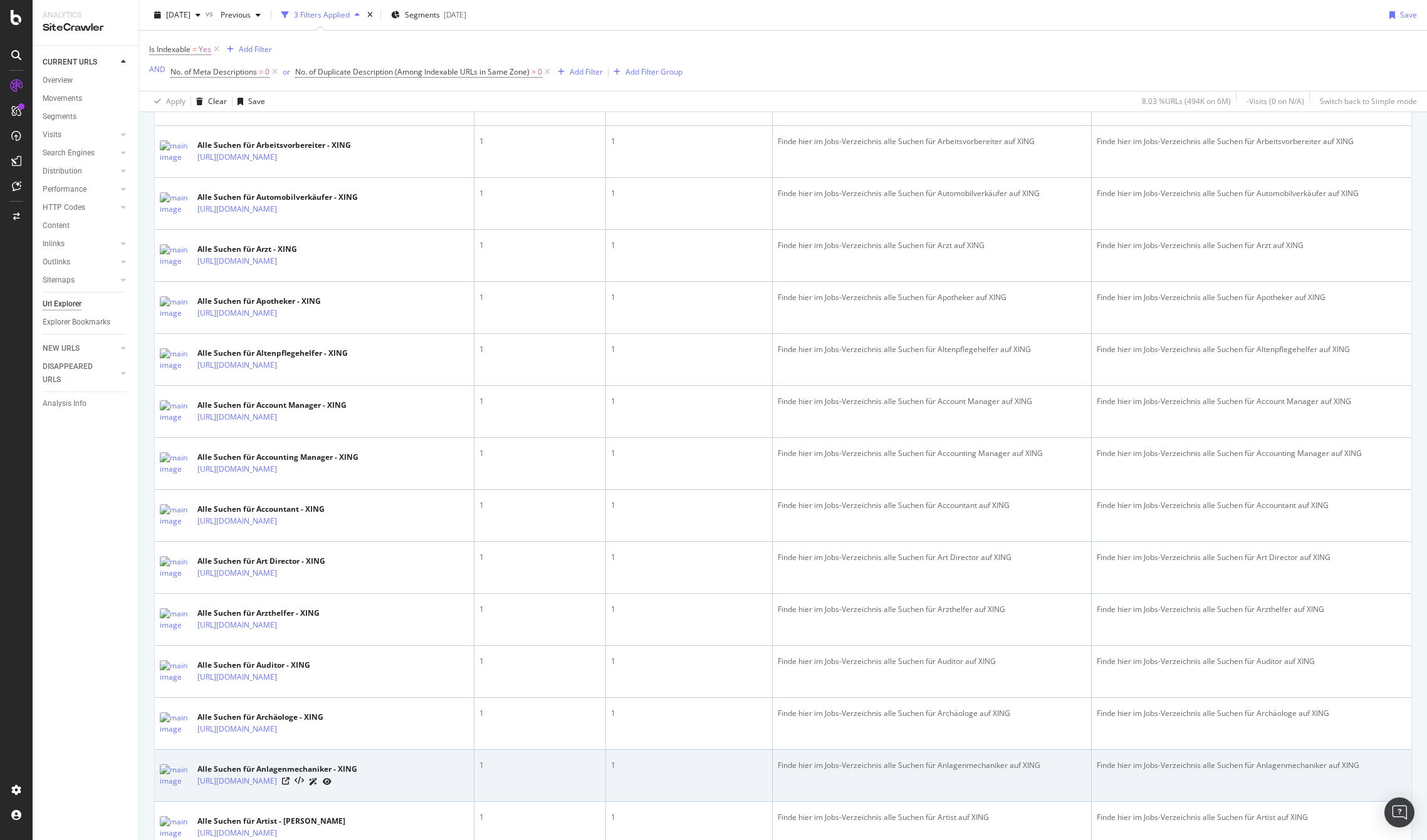
scroll to position [2430, 0]
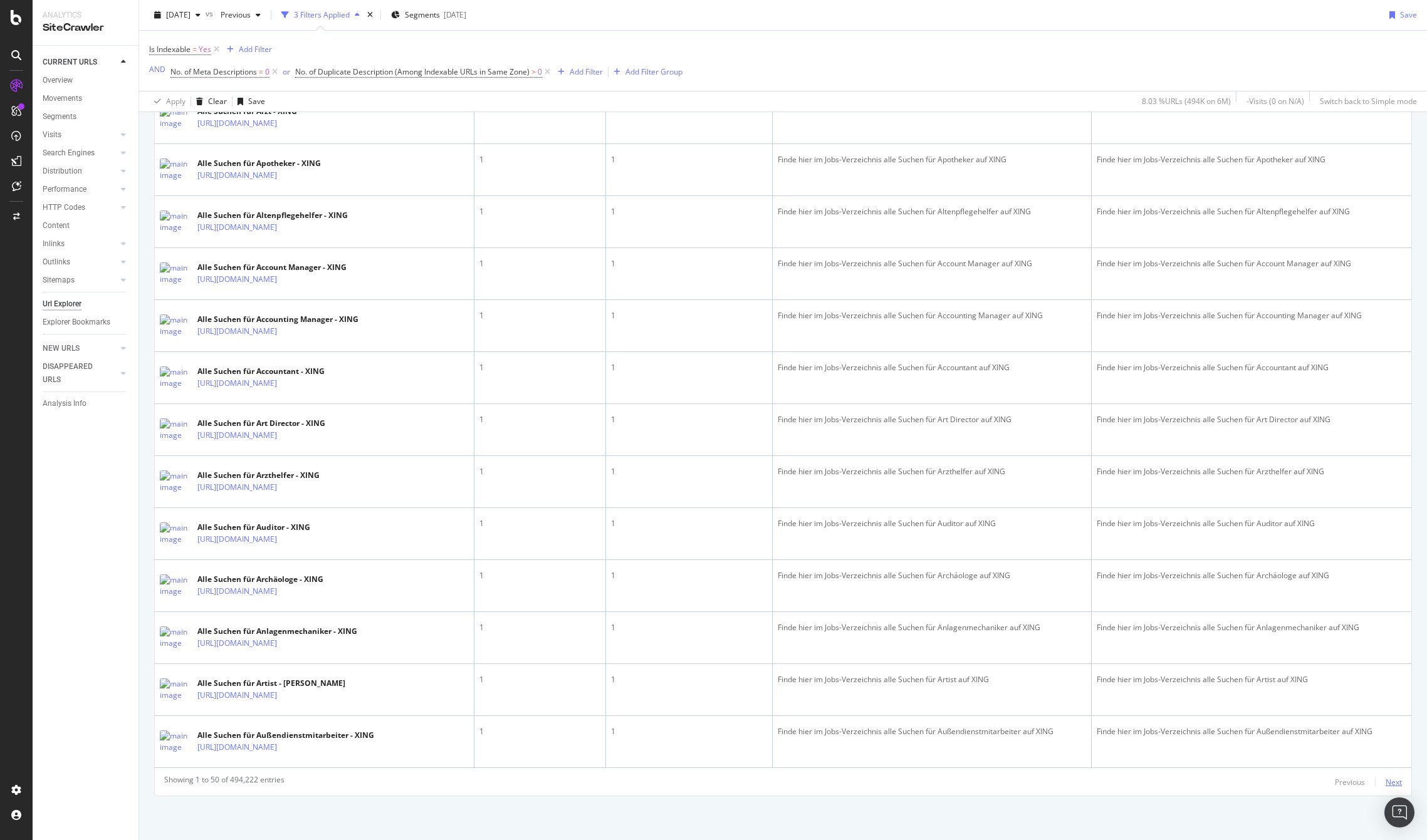
click at [1386, 777] on div "Next" at bounding box center [1393, 782] width 16 height 11
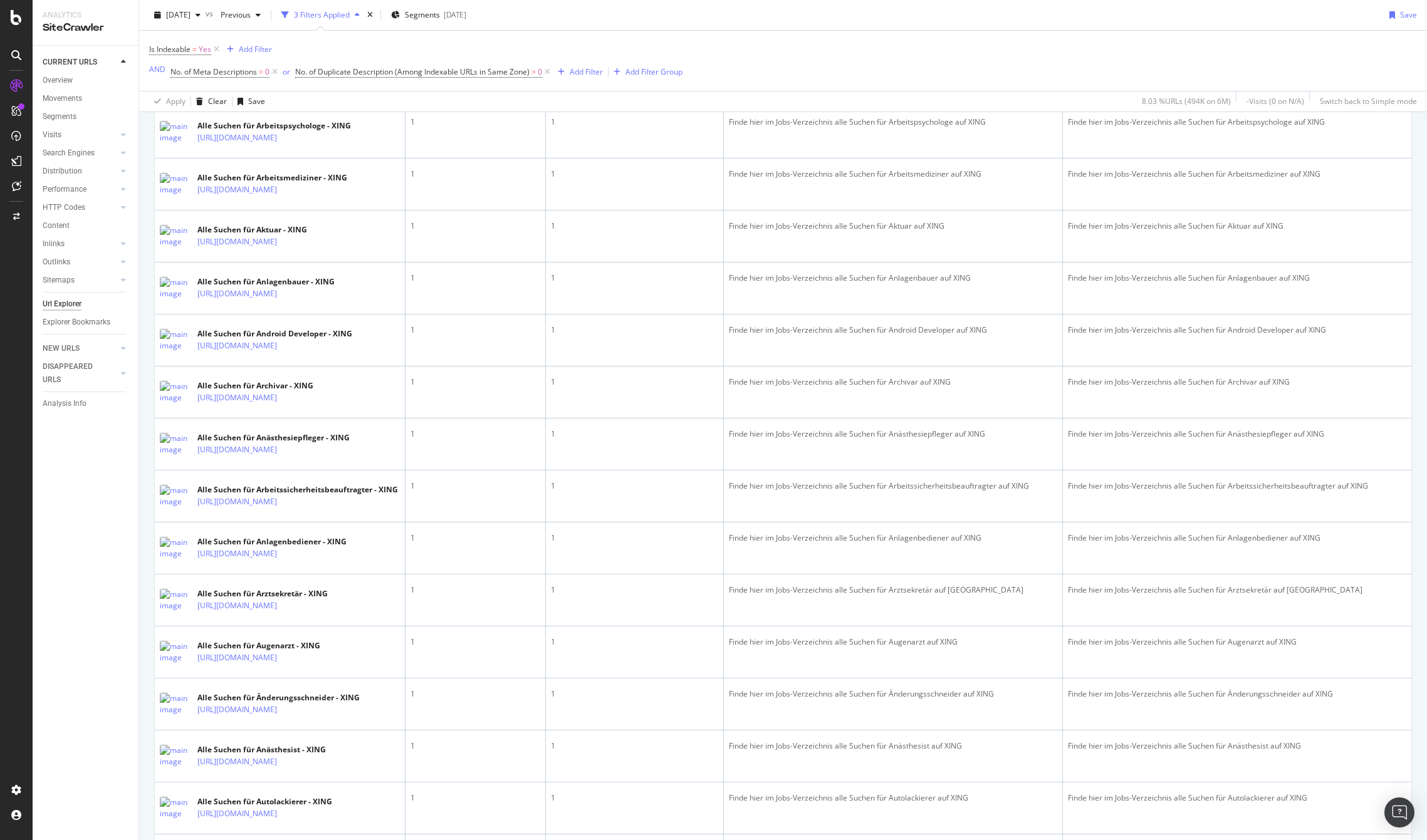
scroll to position [2528, 0]
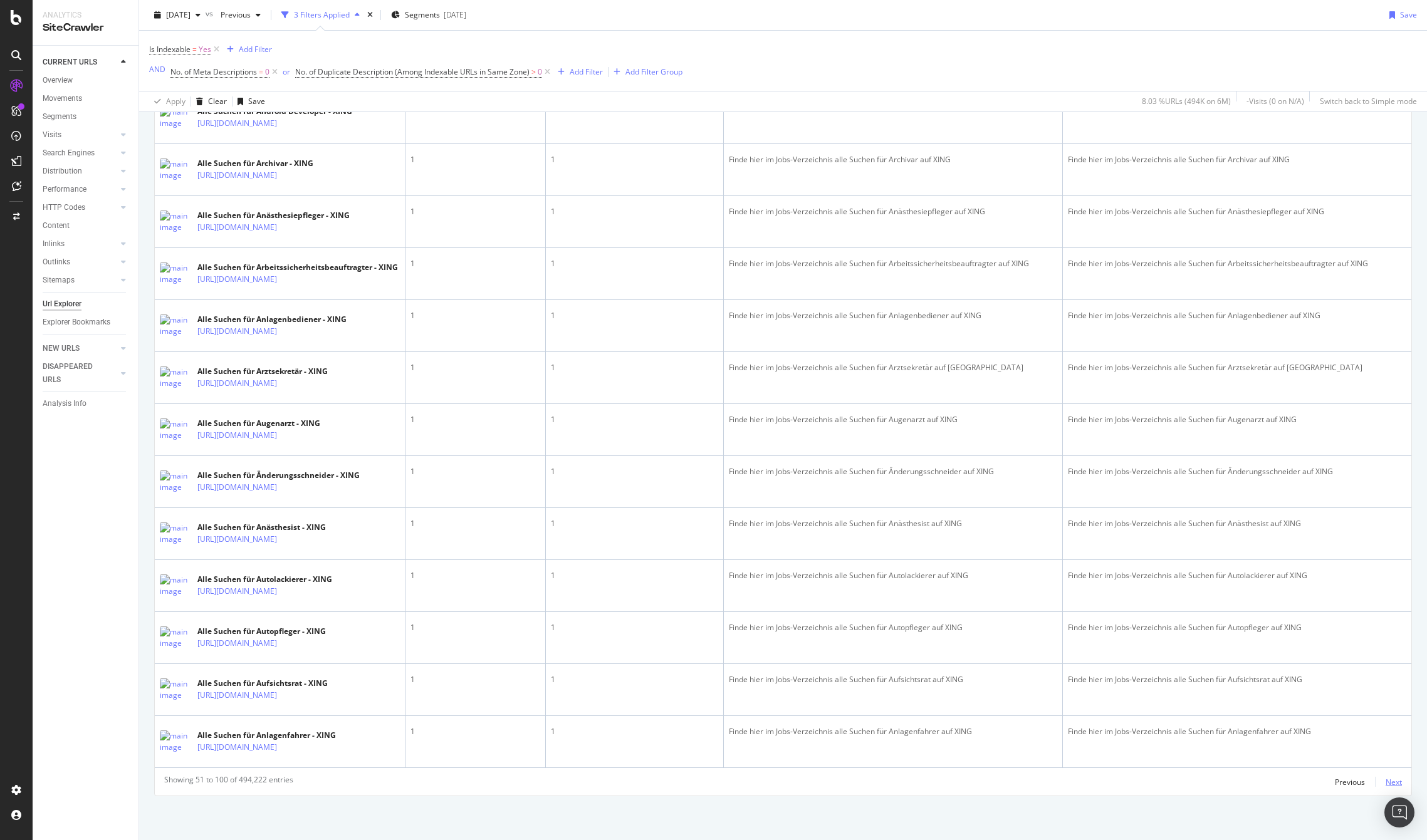
click at [1386, 779] on div "Next" at bounding box center [1393, 782] width 16 height 11
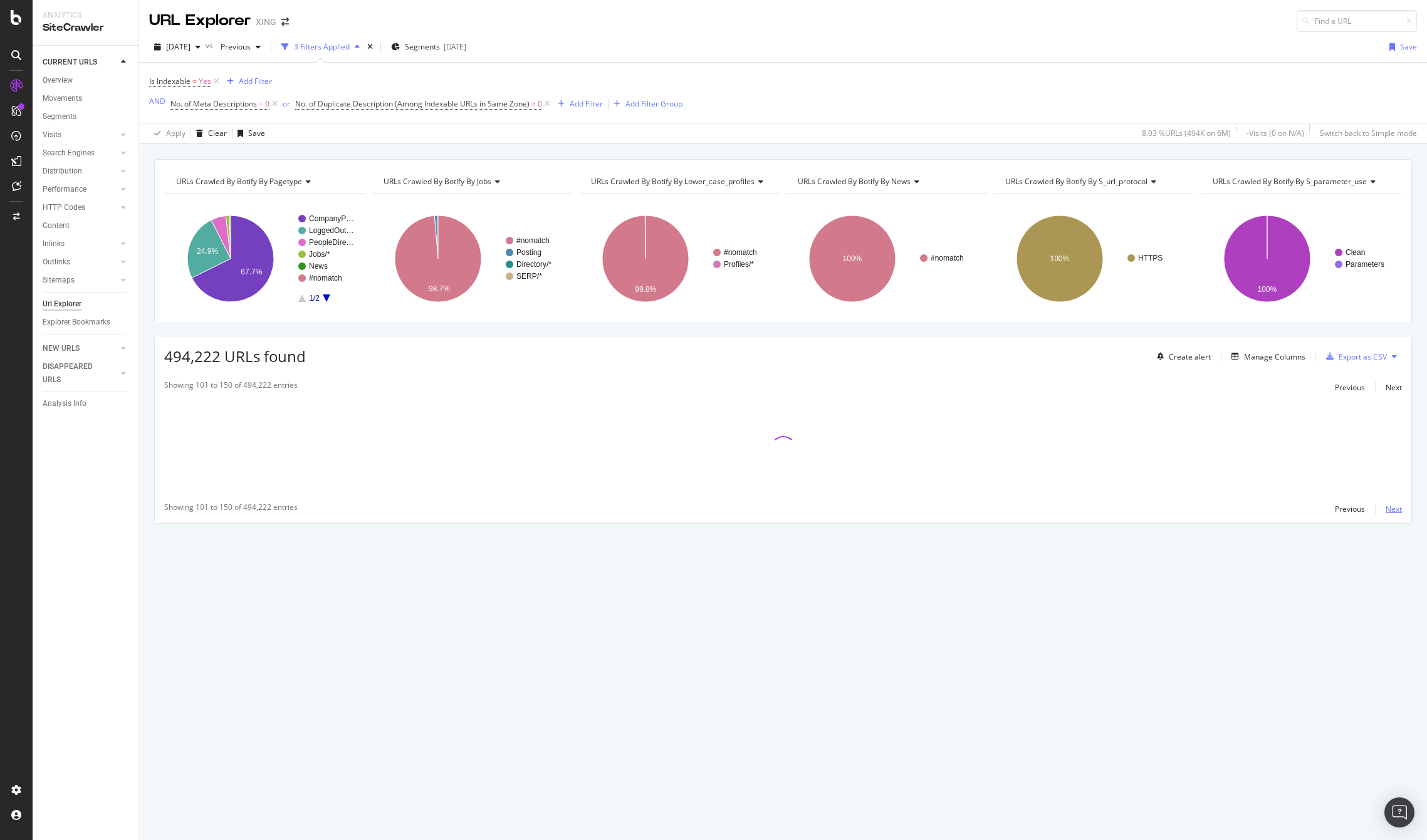
scroll to position [0, 0]
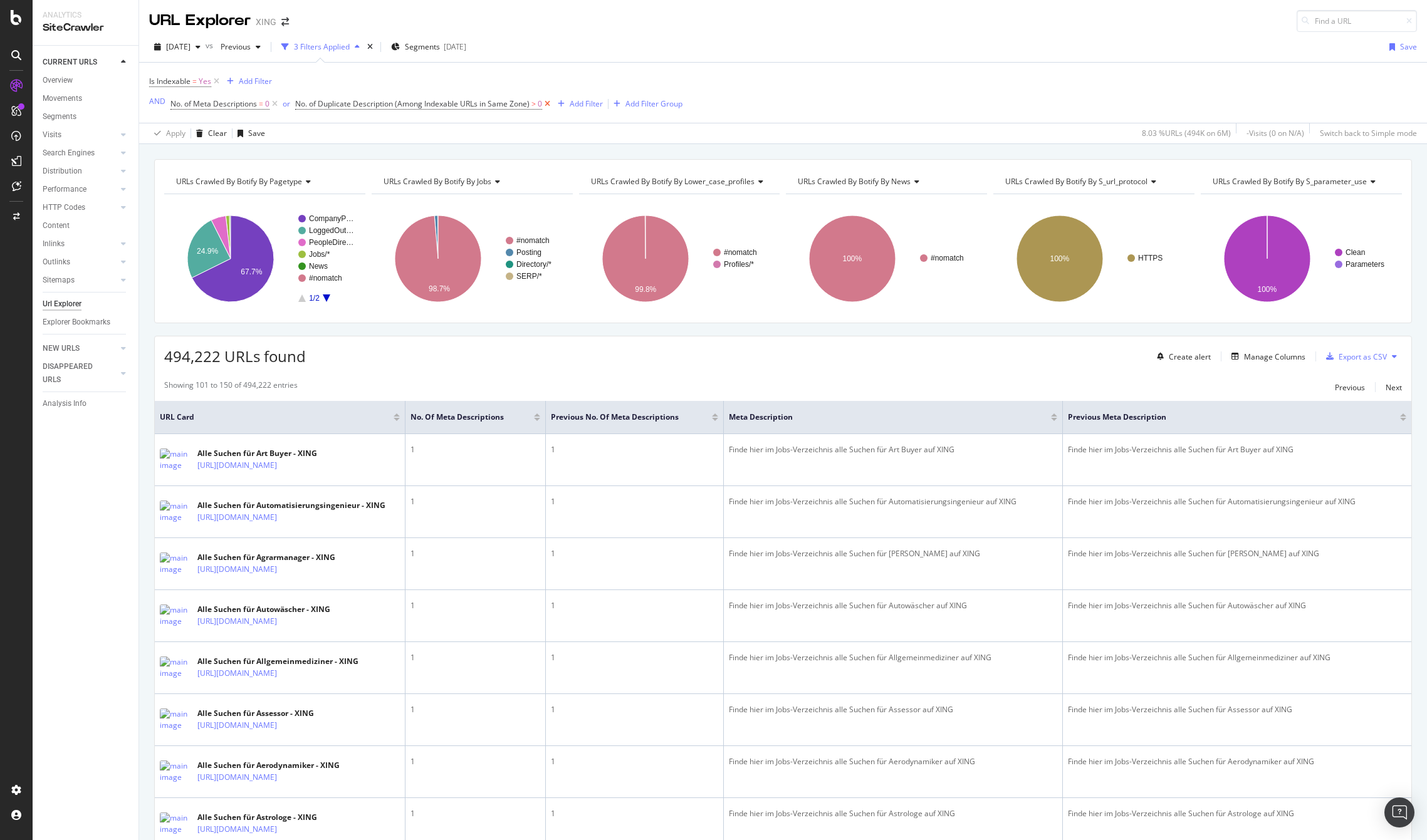
click at [549, 102] on icon at bounding box center [547, 104] width 11 height 13
click at [1253, 355] on div "Manage Columns" at bounding box center [1275, 356] width 62 height 11
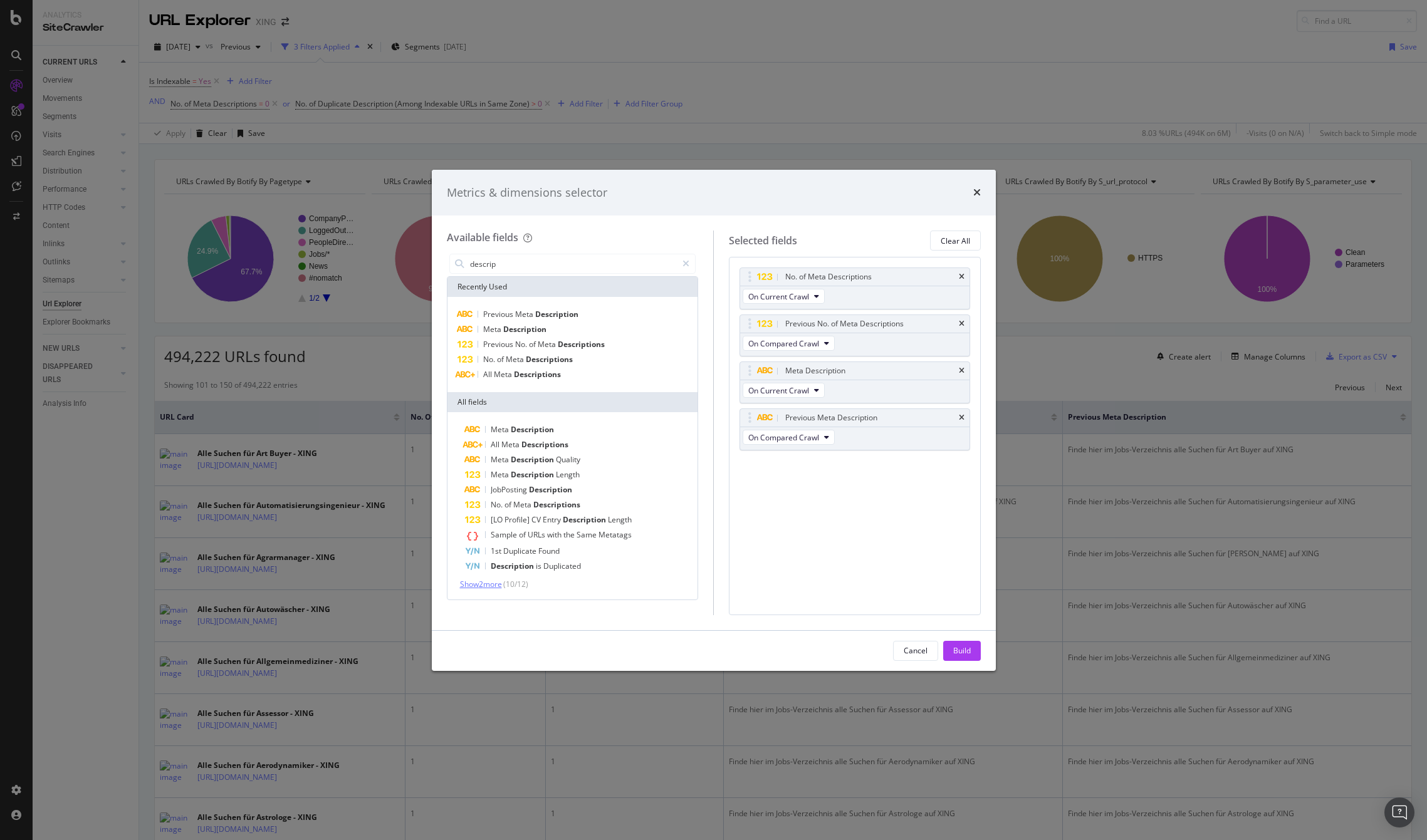
type input "descrip"
click at [480, 582] on span "Show 2 more" at bounding box center [481, 584] width 42 height 11
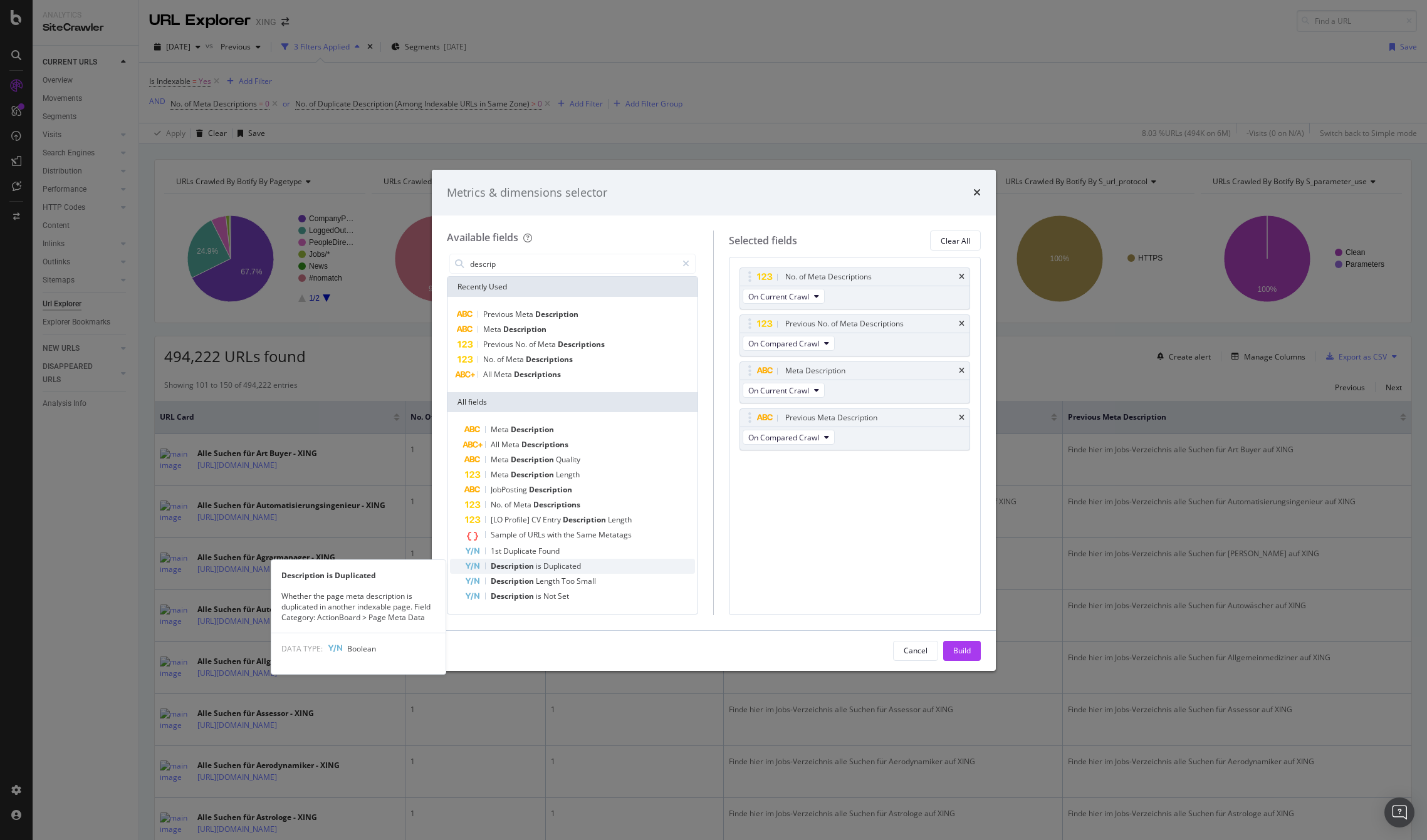
click at [538, 566] on span "is" at bounding box center [540, 566] width 8 height 11
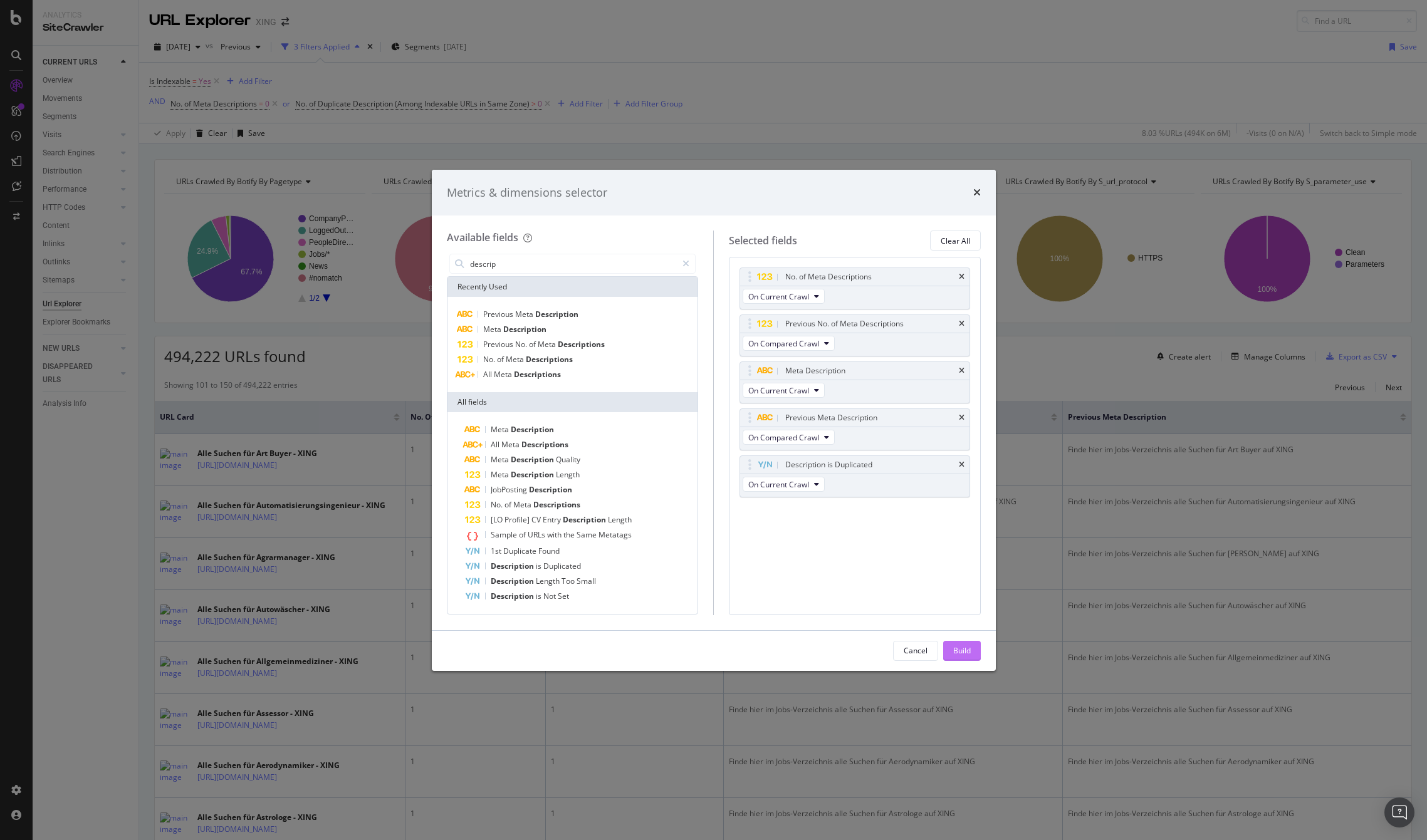
click at [963, 646] on div "Build" at bounding box center [962, 650] width 18 height 11
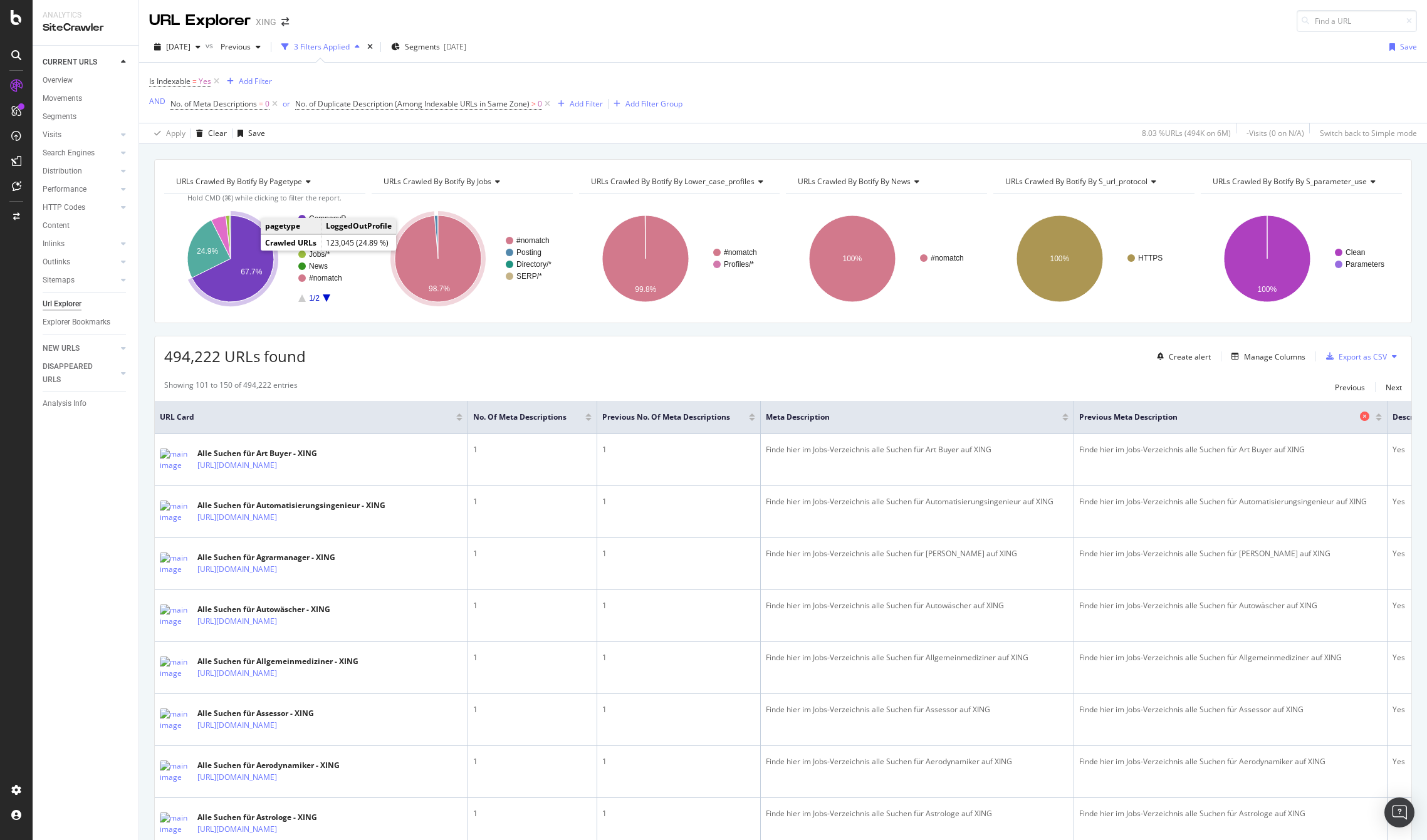
click at [1368, 417] on icon at bounding box center [1365, 416] width 9 height 9
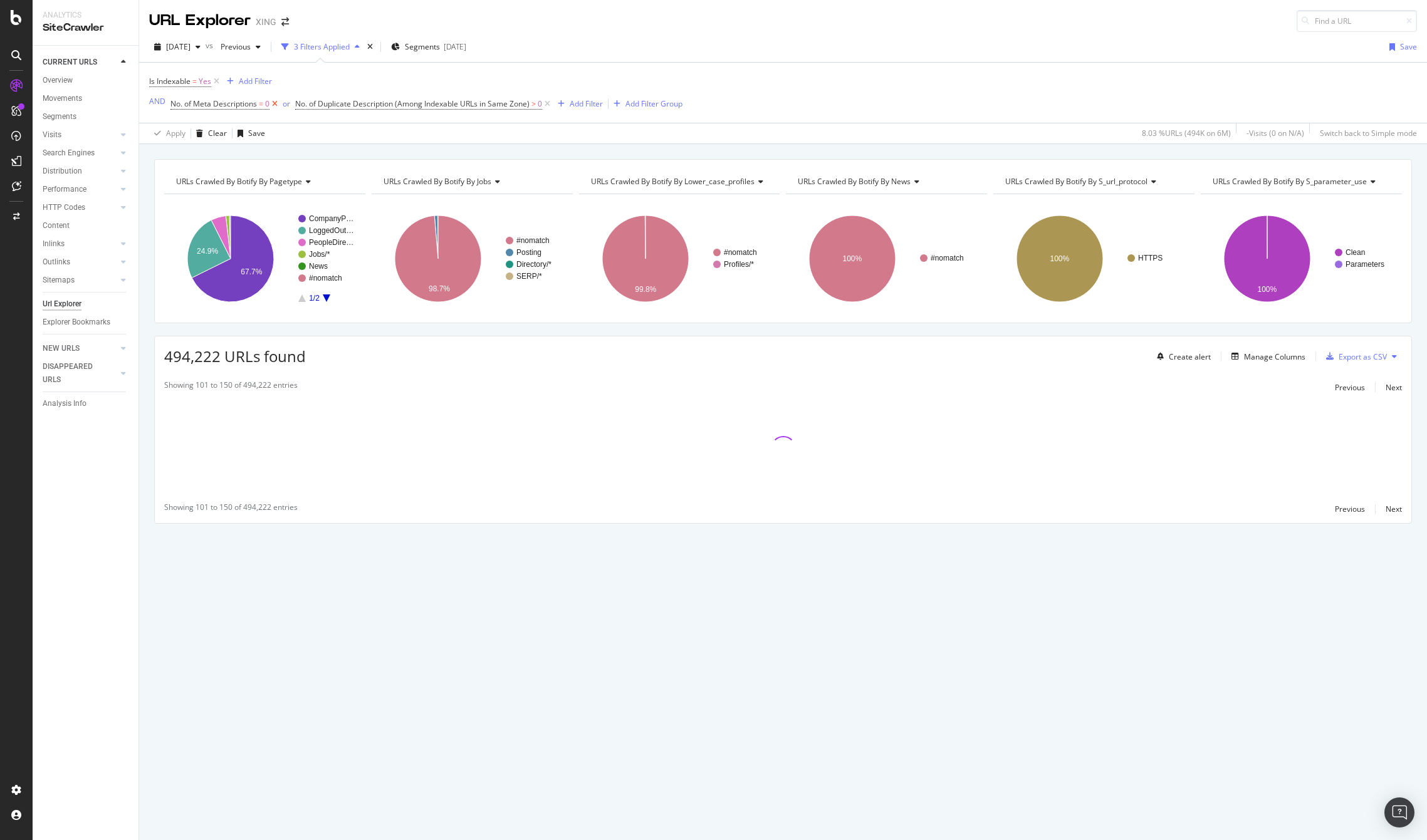
click at [274, 104] on icon at bounding box center [274, 104] width 11 height 13
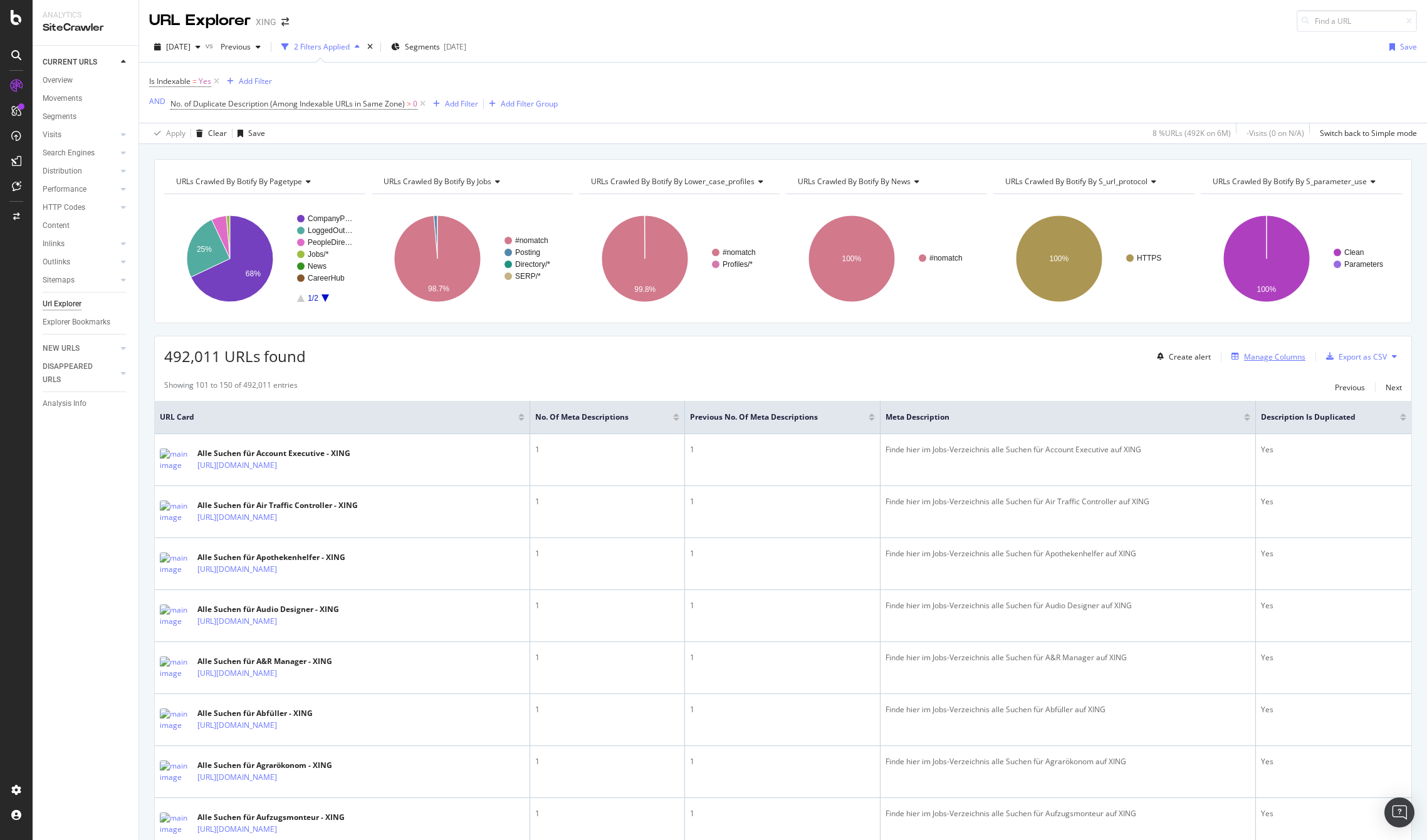
click at [1245, 353] on div "Manage Columns" at bounding box center [1275, 356] width 62 height 11
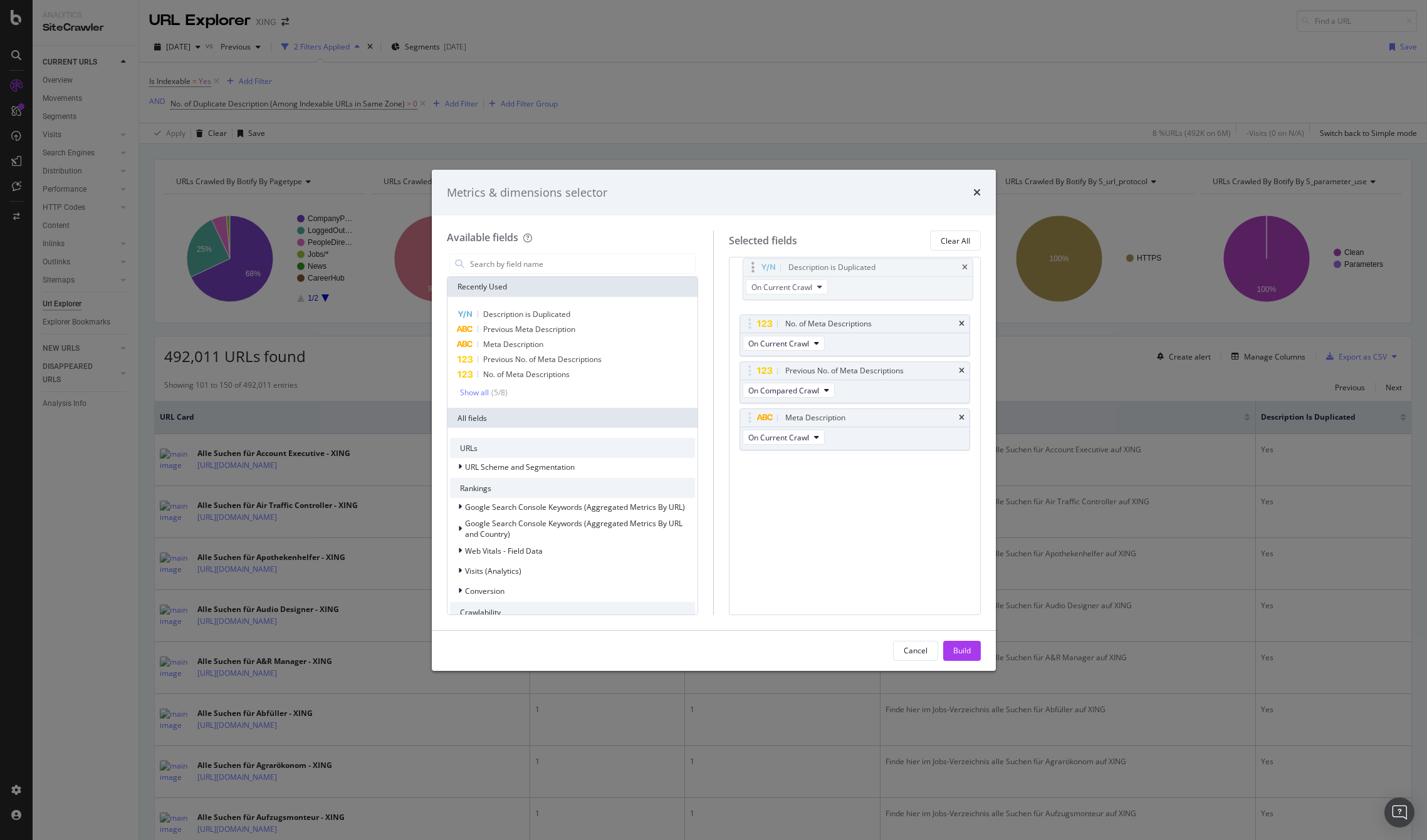
drag, startPoint x: 762, startPoint y: 414, endPoint x: 765, endPoint y: 263, distance: 151.0
click at [765, 263] on body "Analytics SiteCrawler CURRENT URLS Overview Movements Segments Visits Analysis …" at bounding box center [714, 420] width 1427 height 840
click at [532, 261] on input "modal" at bounding box center [582, 264] width 227 height 19
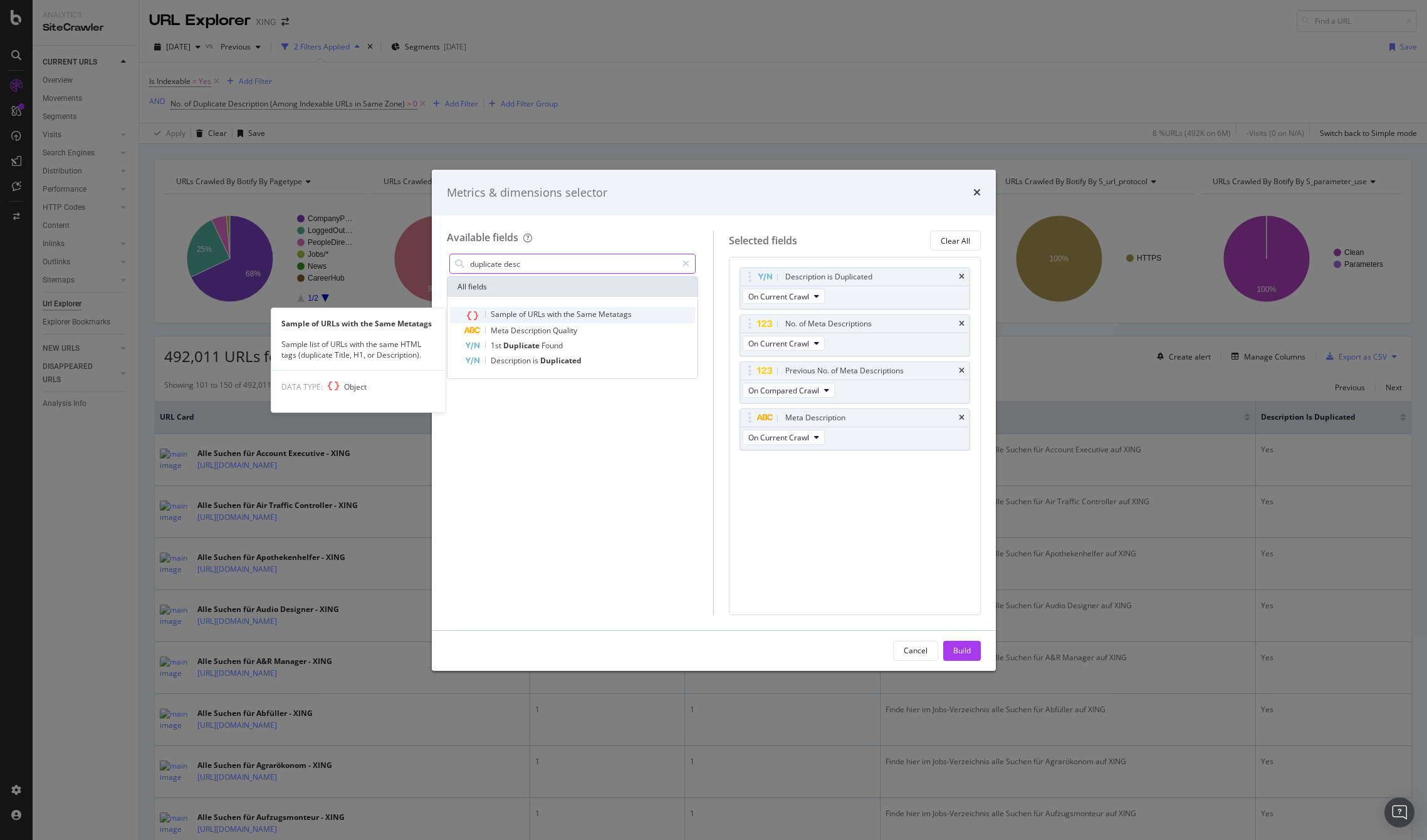
type input "duplicate desc"
click at [547, 310] on span "with" at bounding box center [555, 313] width 16 height 11
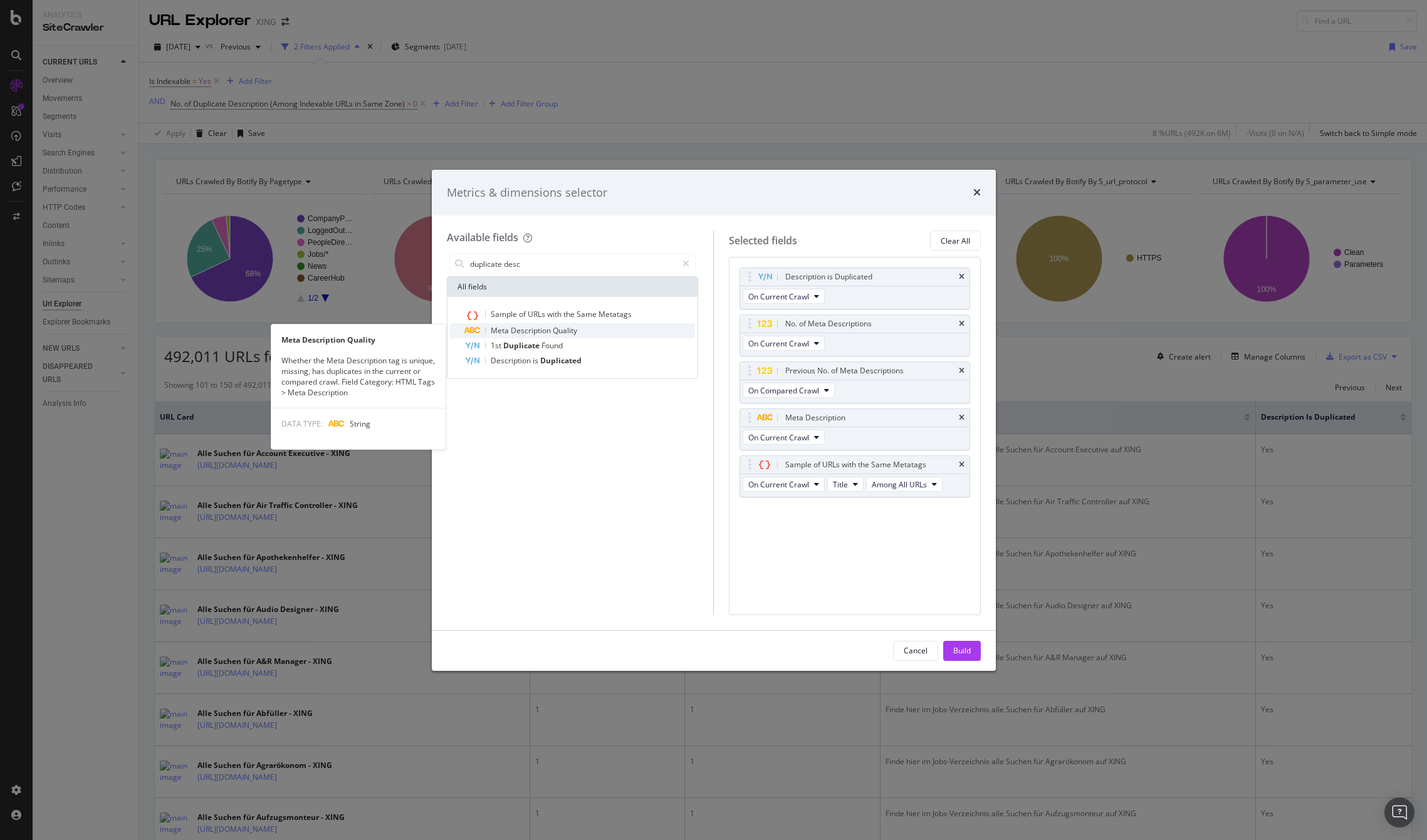
click at [538, 328] on span "Description" at bounding box center [532, 330] width 42 height 11
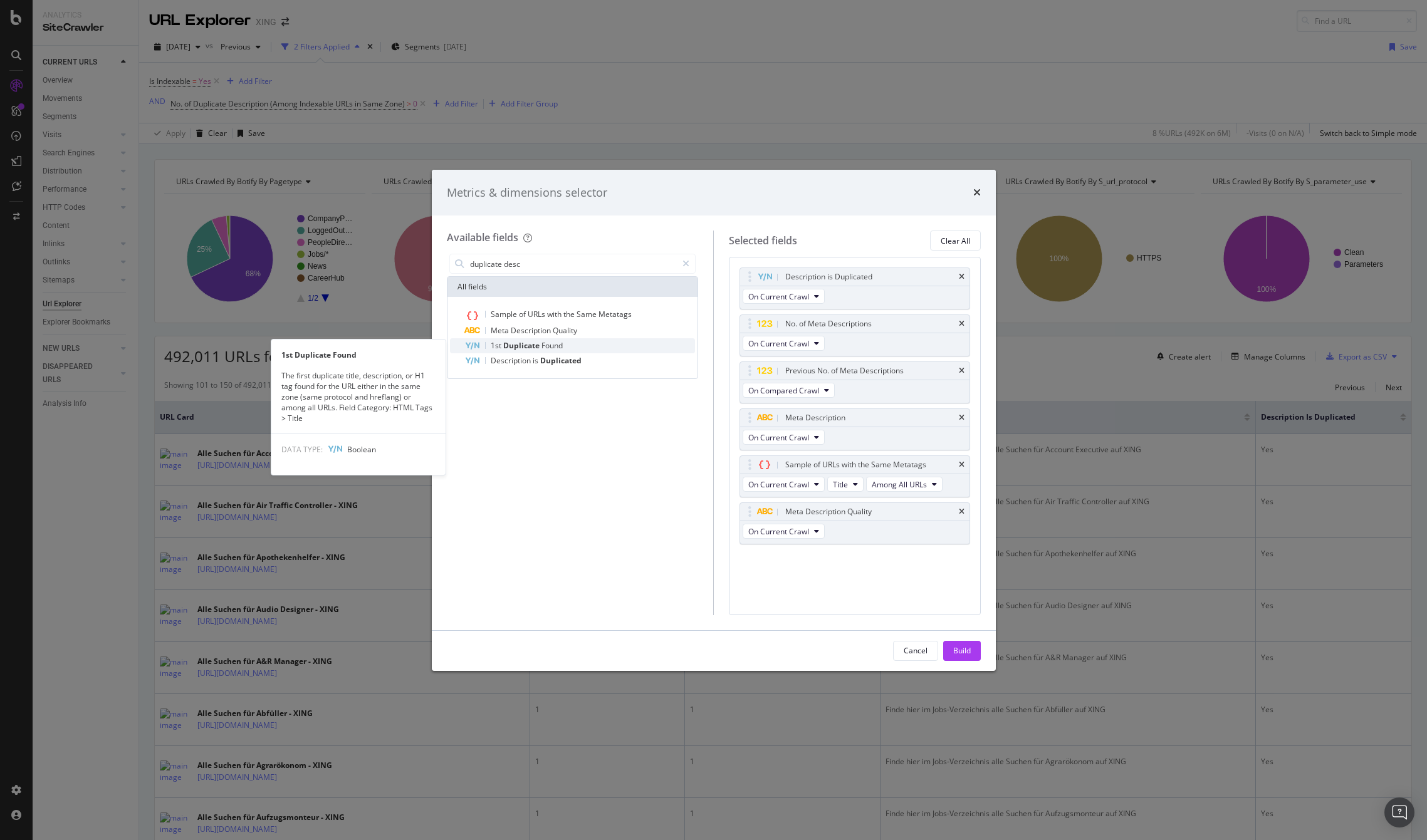
click at [538, 341] on span "Duplicate" at bounding box center [522, 345] width 39 height 11
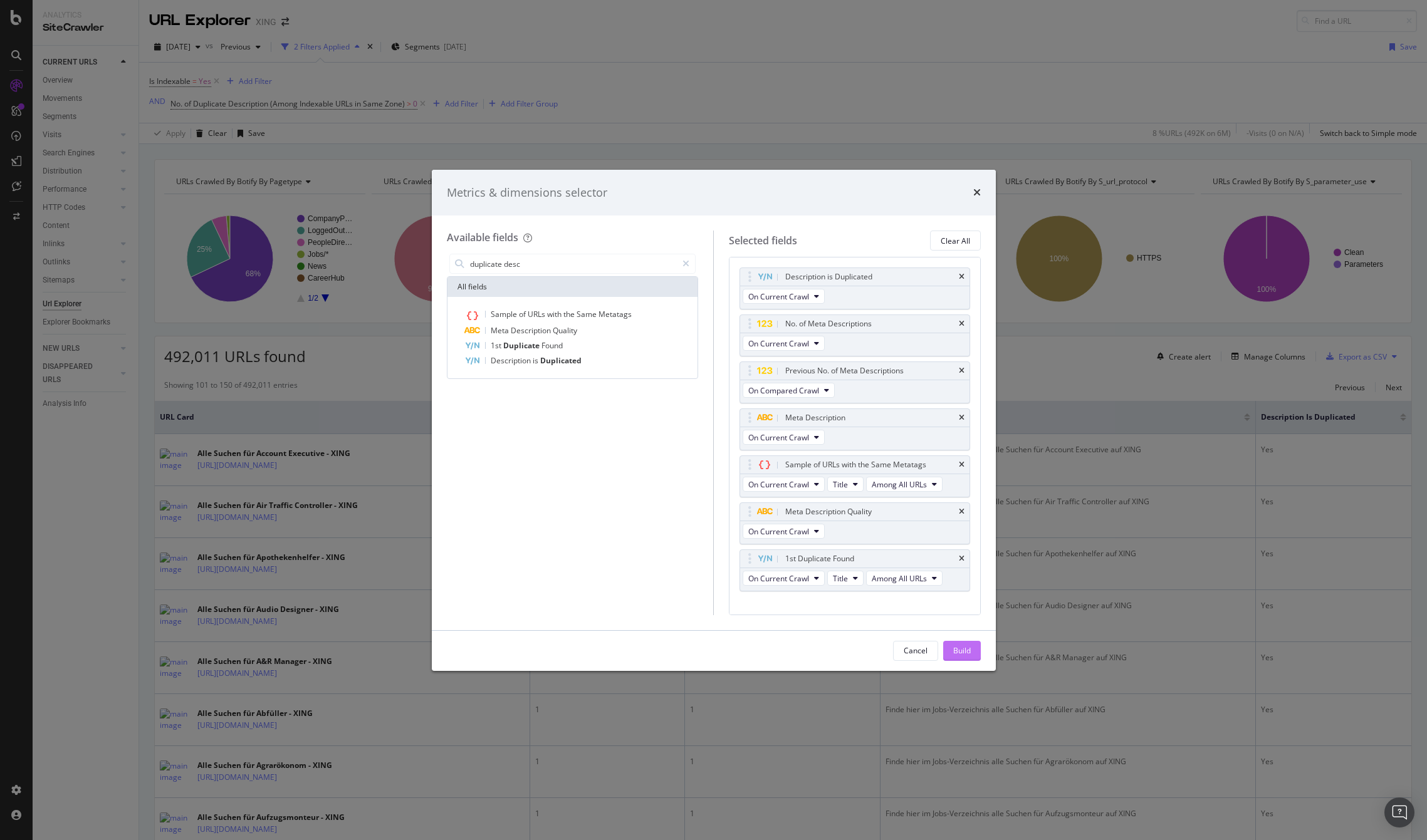
click at [963, 646] on div "Build" at bounding box center [962, 650] width 18 height 11
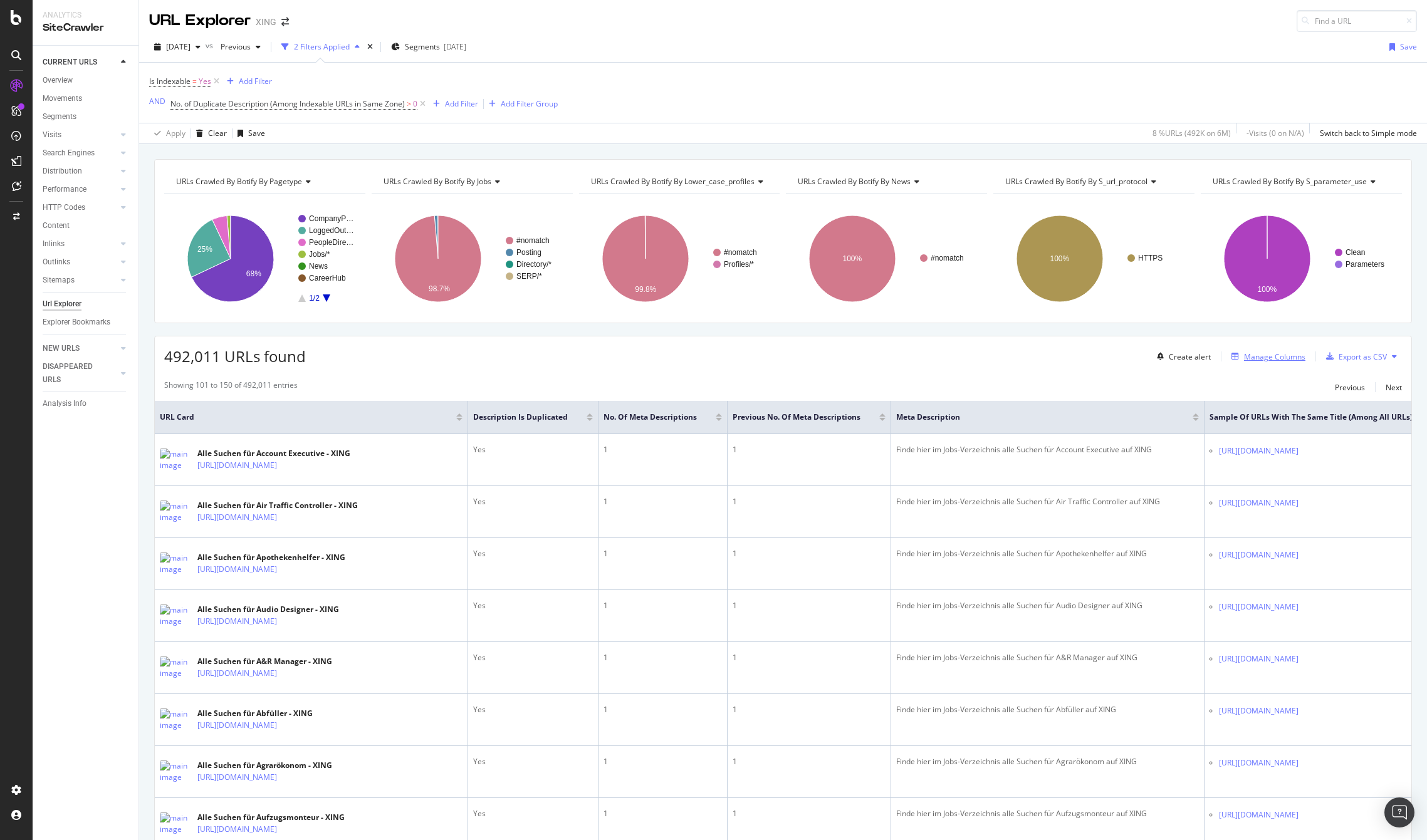
click at [1271, 363] on div "Manage Columns" at bounding box center [1266, 357] width 79 height 14
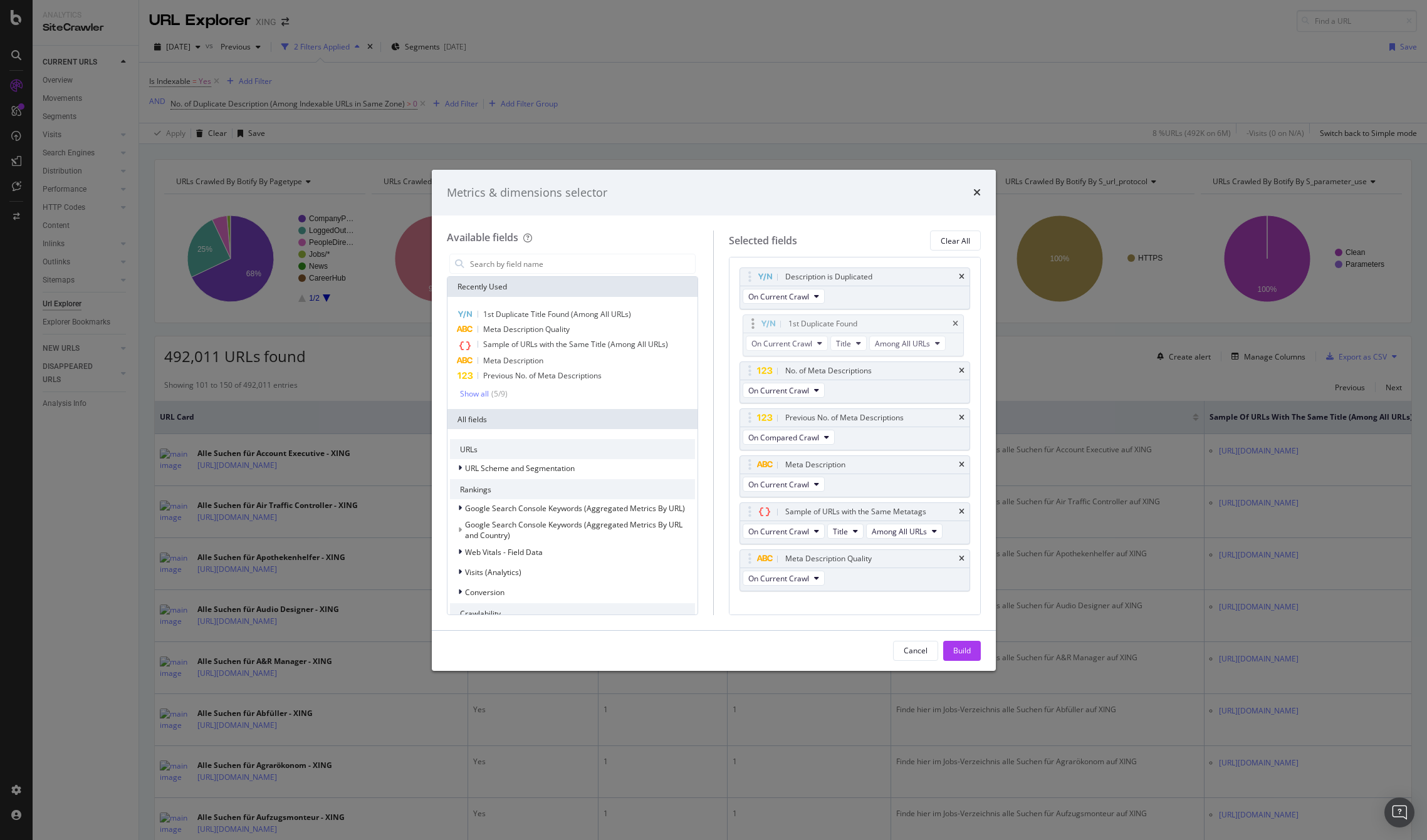
drag, startPoint x: 791, startPoint y: 557, endPoint x: 793, endPoint y: 322, distance: 235.0
click at [793, 322] on body "Analytics SiteCrawler CURRENT URLS Overview Movements Segments Visits Analysis …" at bounding box center [714, 420] width 1427 height 840
drag, startPoint x: 866, startPoint y: 511, endPoint x: 866, endPoint y: 369, distance: 142.0
click at [866, 369] on body "Analytics SiteCrawler CURRENT URLS Overview Movements Segments Visits Analysis …" at bounding box center [714, 420] width 1427 height 840
drag, startPoint x: 851, startPoint y: 556, endPoint x: 853, endPoint y: 421, distance: 135.0
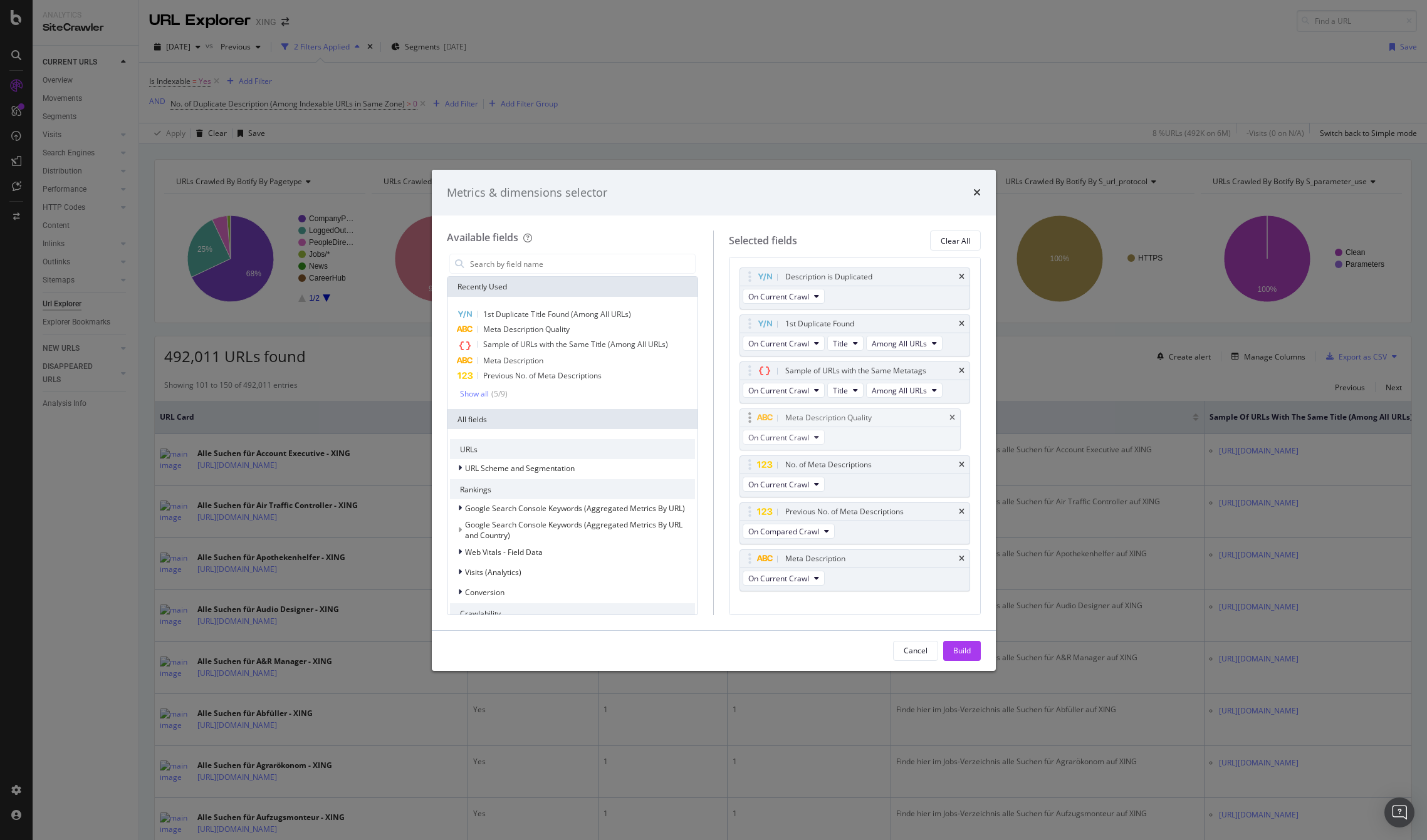
click at [853, 421] on body "Analytics SiteCrawler CURRENT URLS Overview Movements Segments Visits Analysis …" at bounding box center [714, 420] width 1427 height 840
drag, startPoint x: 960, startPoint y: 654, endPoint x: 944, endPoint y: 634, distance: 25.6
click at [961, 654] on div "Build" at bounding box center [962, 650] width 18 height 11
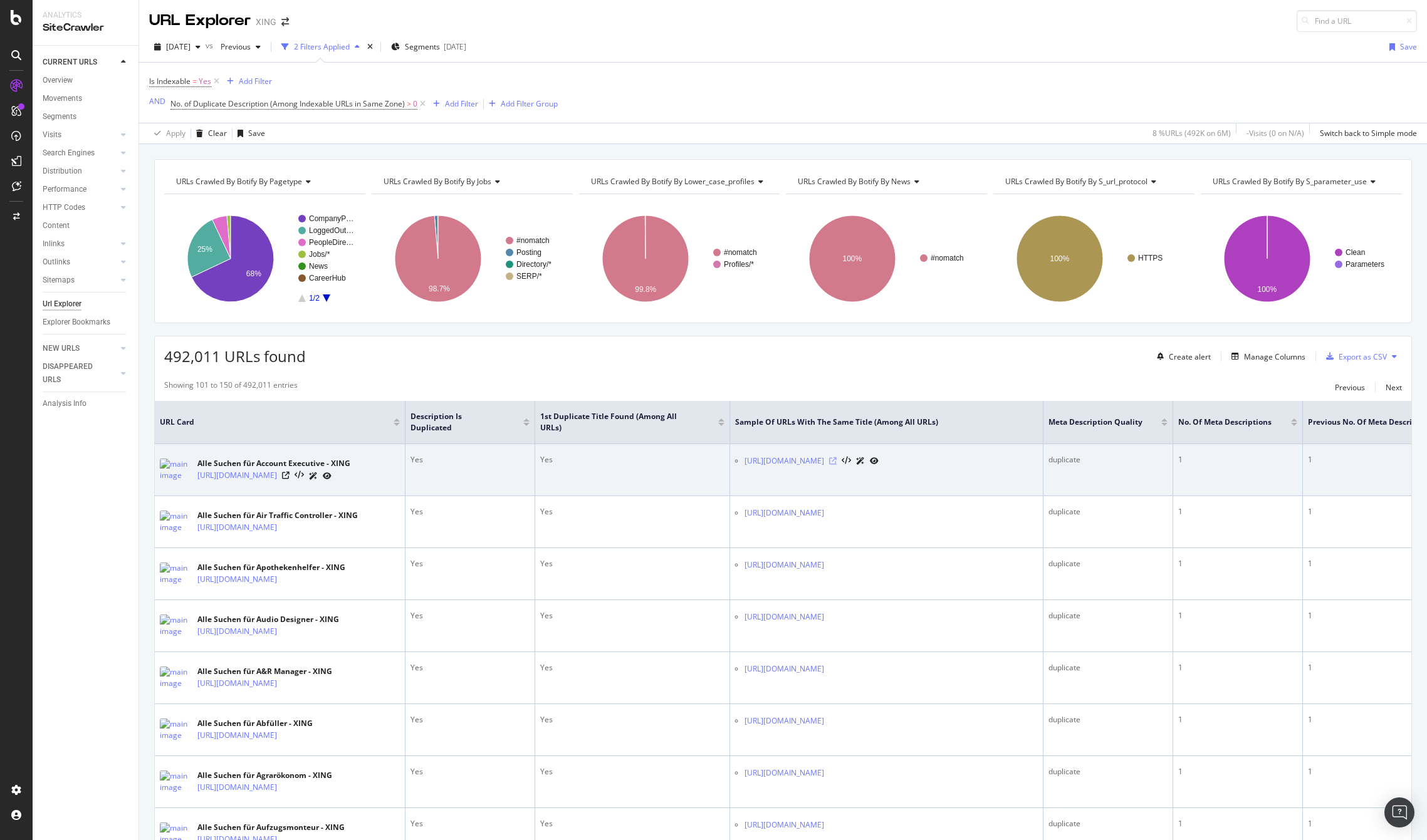
click at [837, 459] on icon at bounding box center [833, 461] width 8 height 8
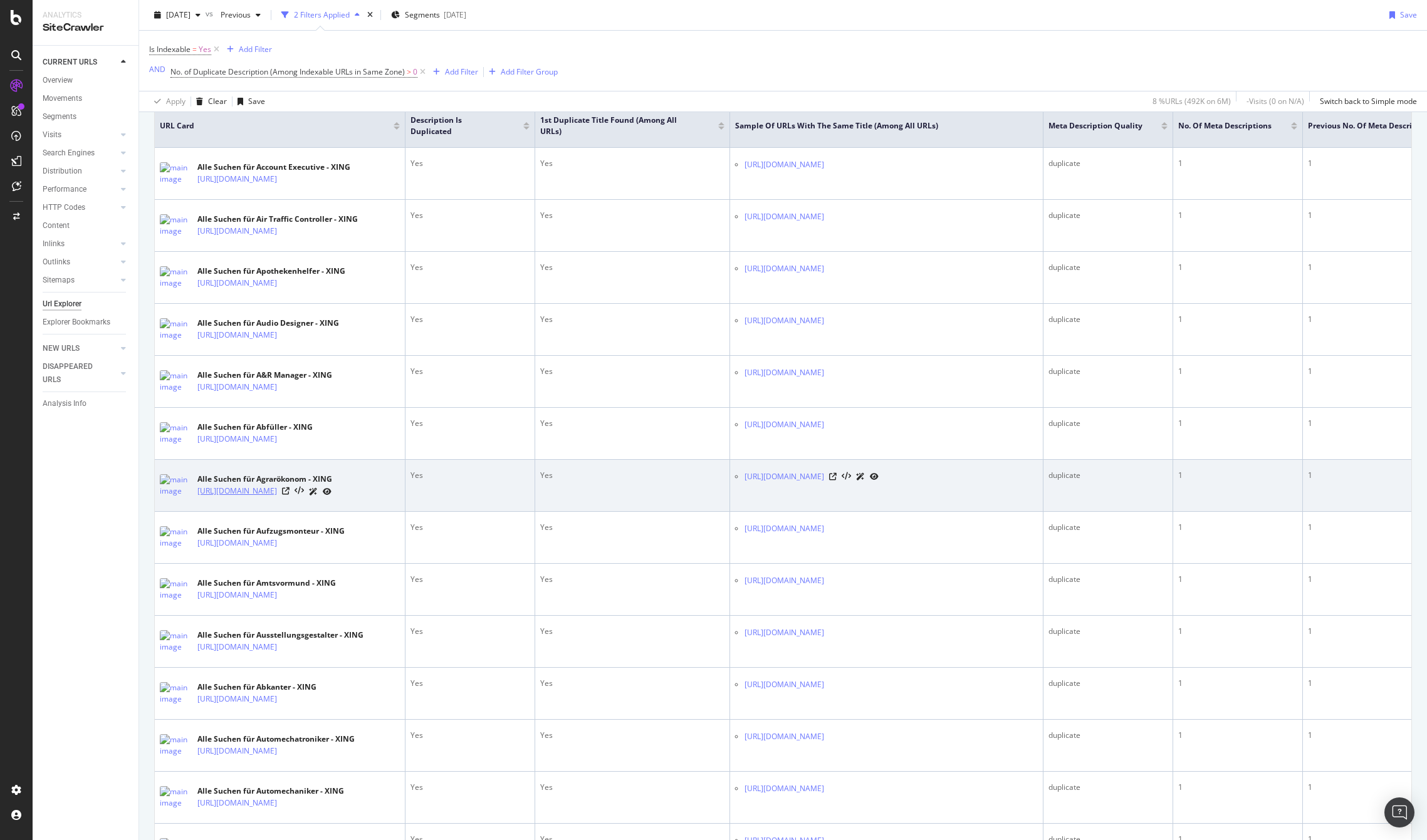
scroll to position [215, 0]
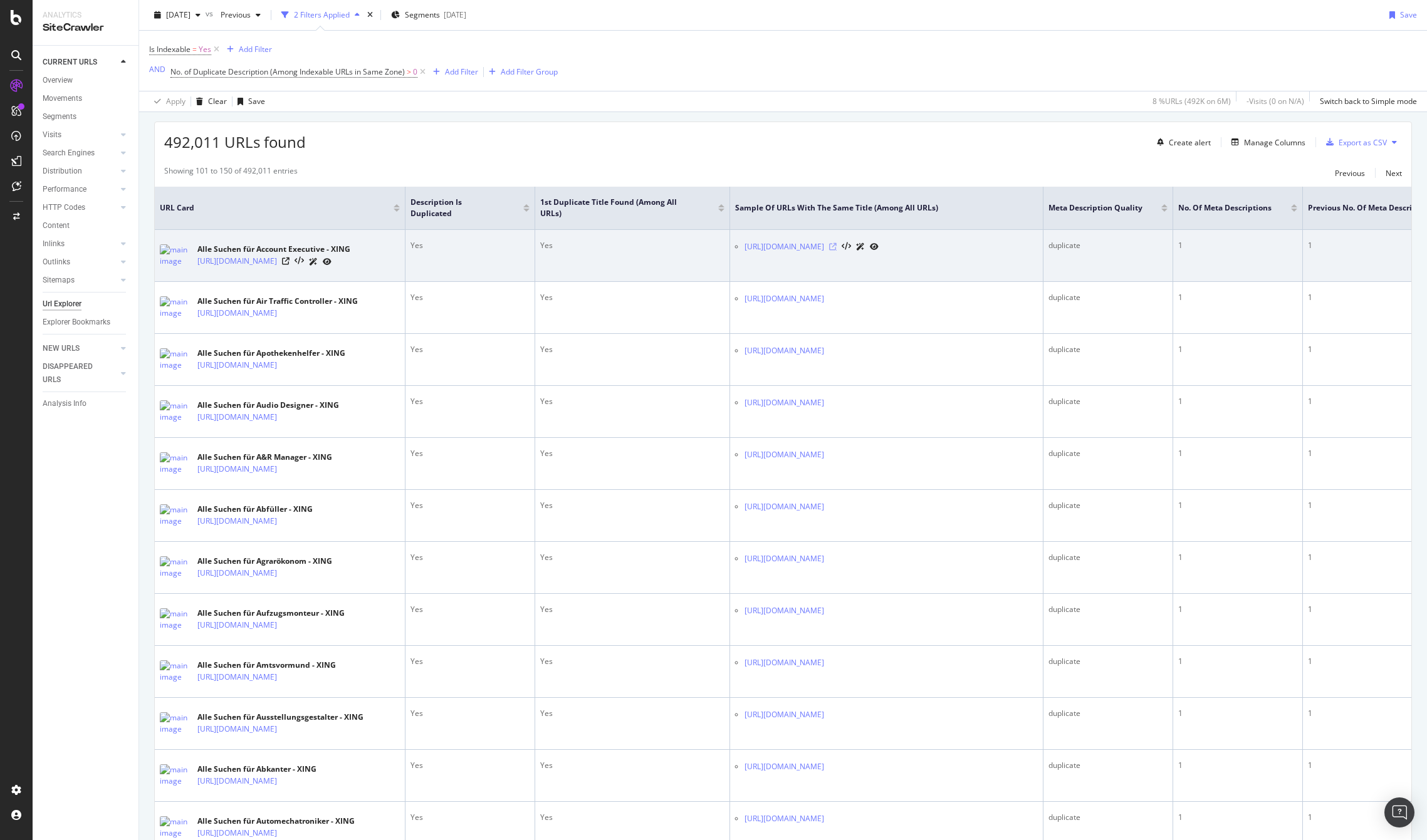
click at [837, 247] on icon at bounding box center [833, 247] width 8 height 8
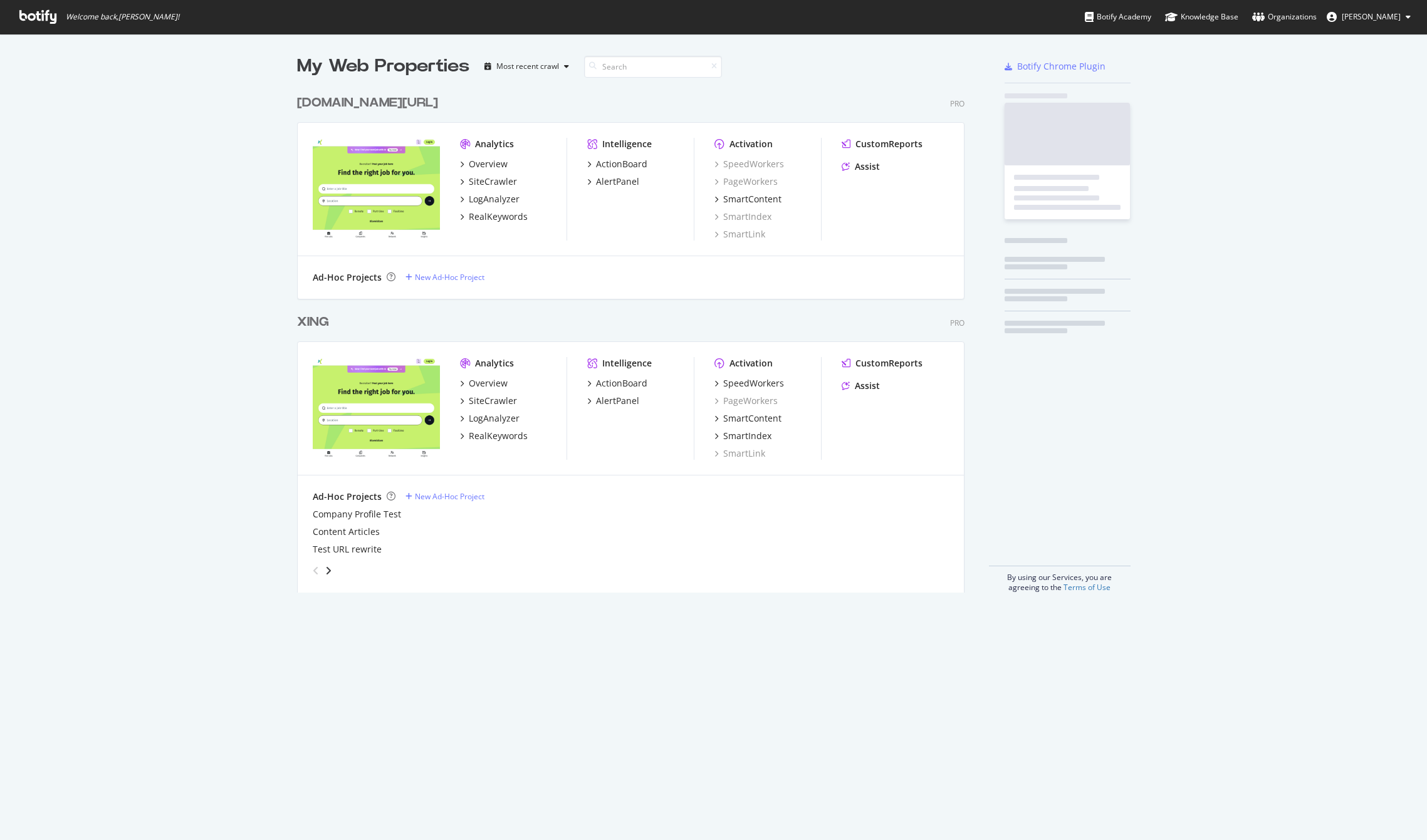
scroll to position [504, 668]
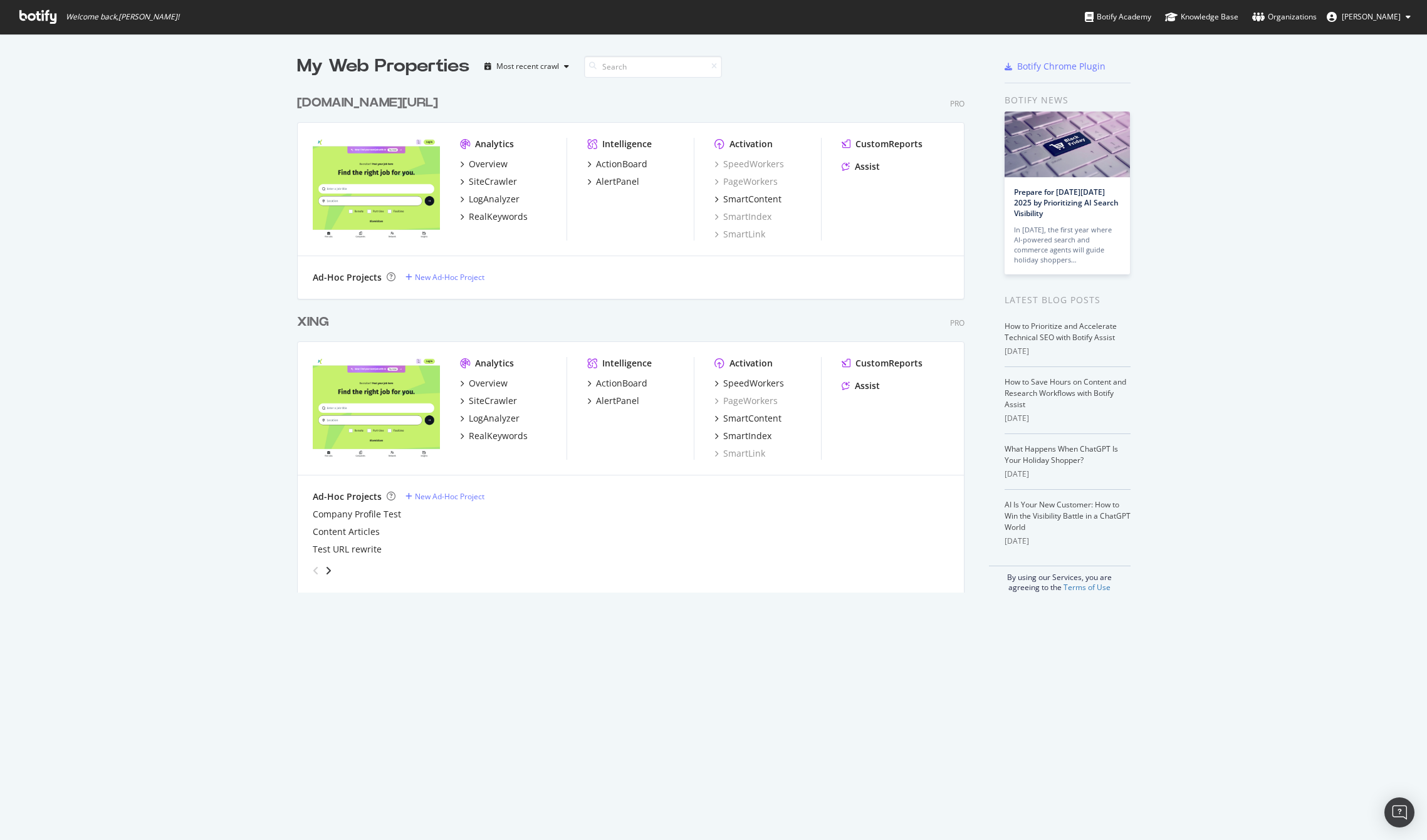
click at [366, 103] on div "xing.com/jobs" at bounding box center [368, 103] width 141 height 18
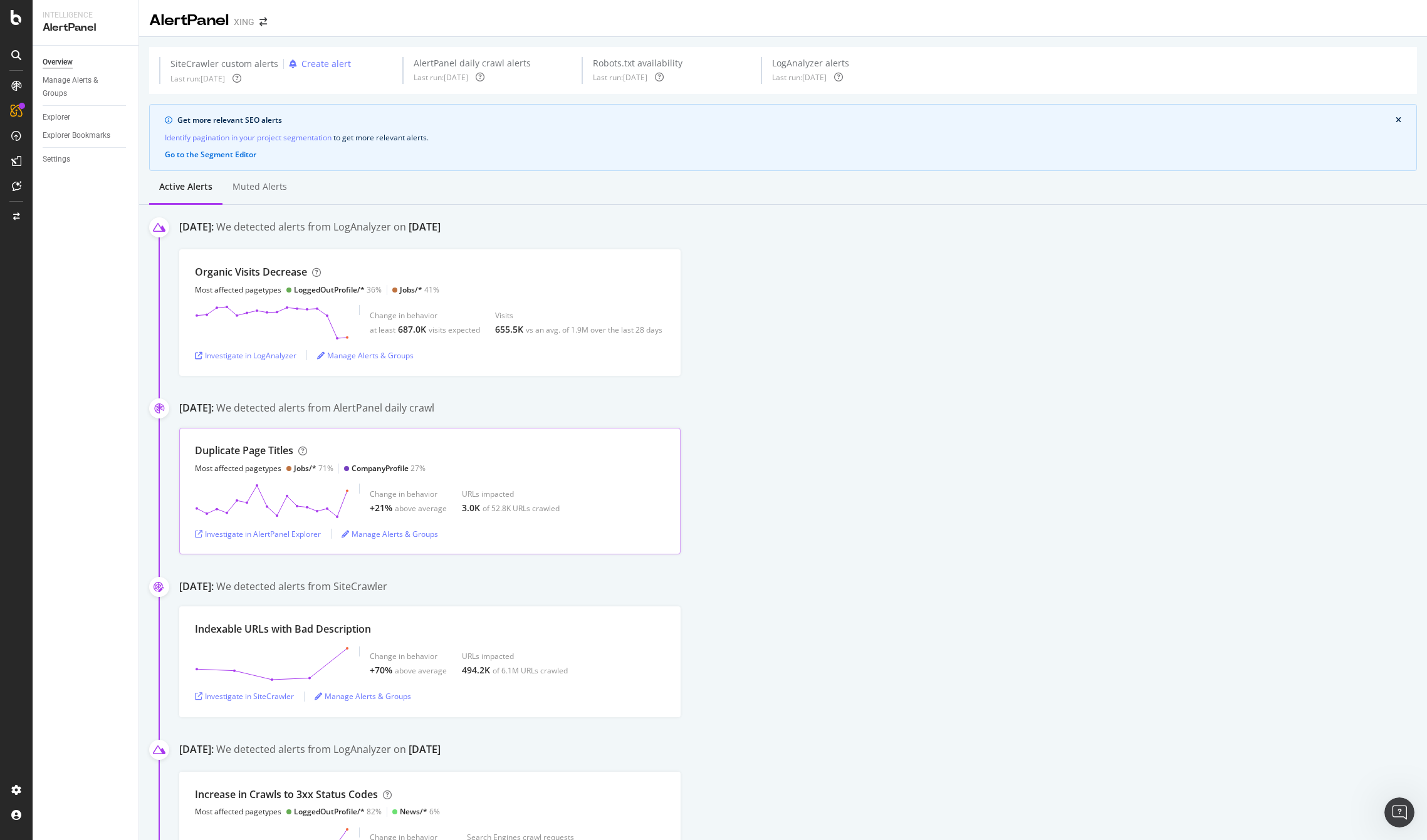
scroll to position [140, 0]
